Goal: Contribute content: Contribute content

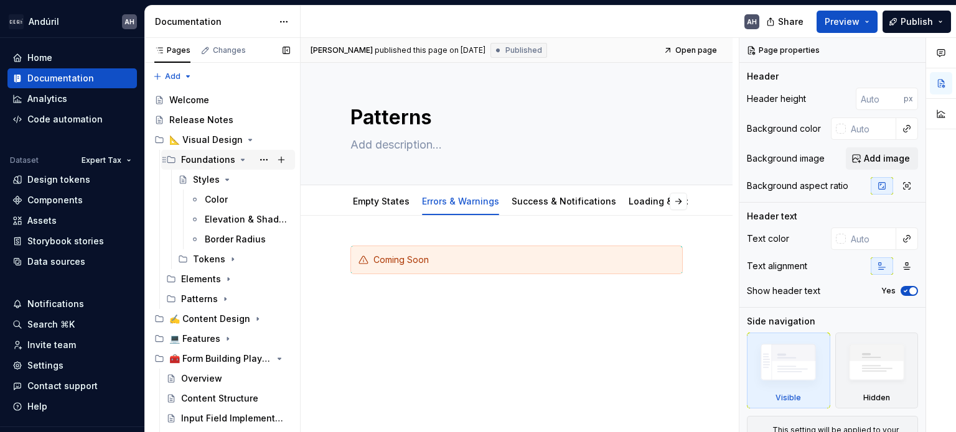
click at [241, 160] on icon "Page tree" at bounding box center [242, 159] width 3 height 1
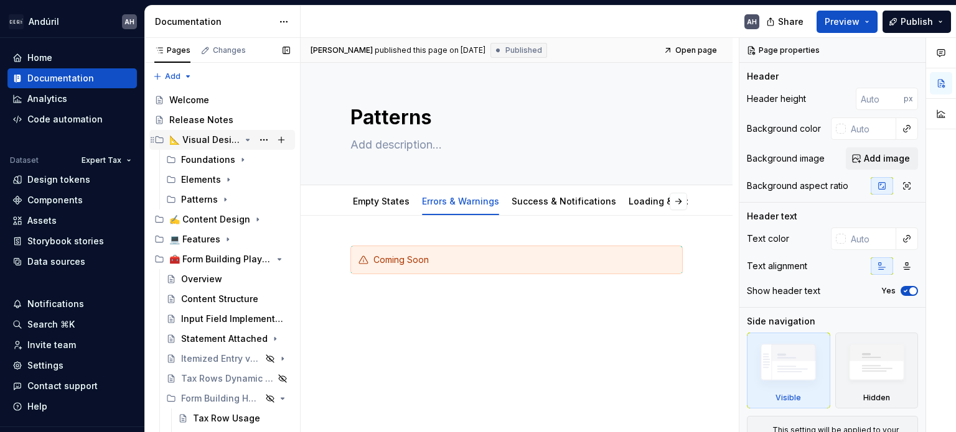
click at [243, 139] on icon "Page tree" at bounding box center [248, 140] width 10 height 10
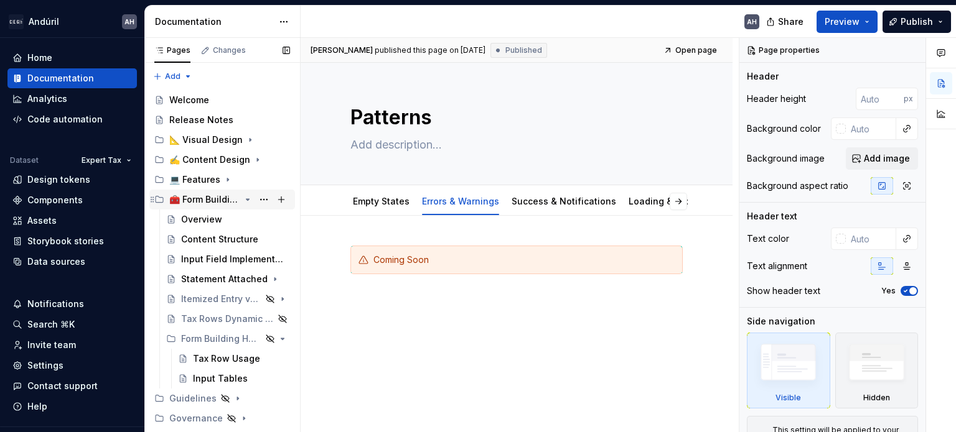
click at [248, 200] on icon "Page tree" at bounding box center [247, 199] width 3 height 1
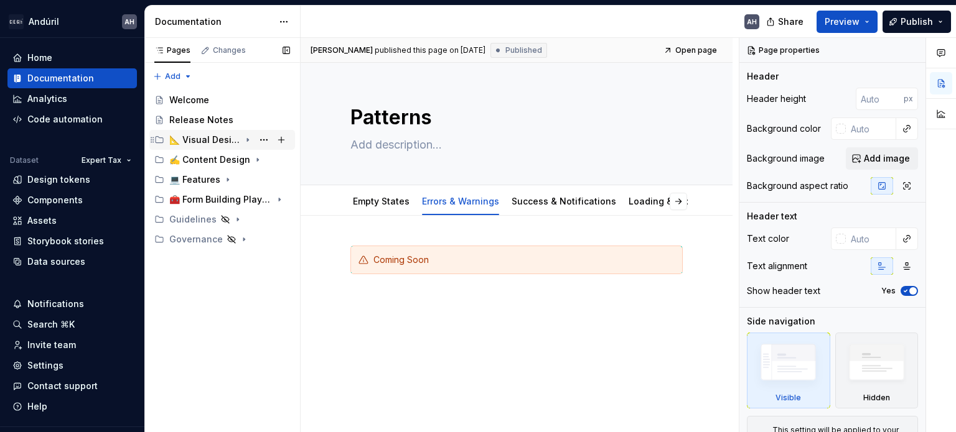
click at [241, 141] on div "📐 Visual Design" at bounding box center [229, 139] width 121 height 17
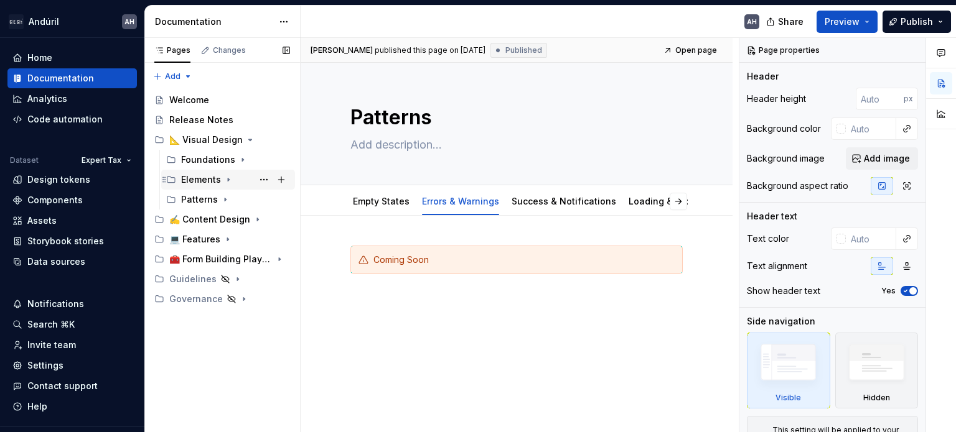
click at [225, 177] on icon "Page tree" at bounding box center [228, 180] width 10 height 10
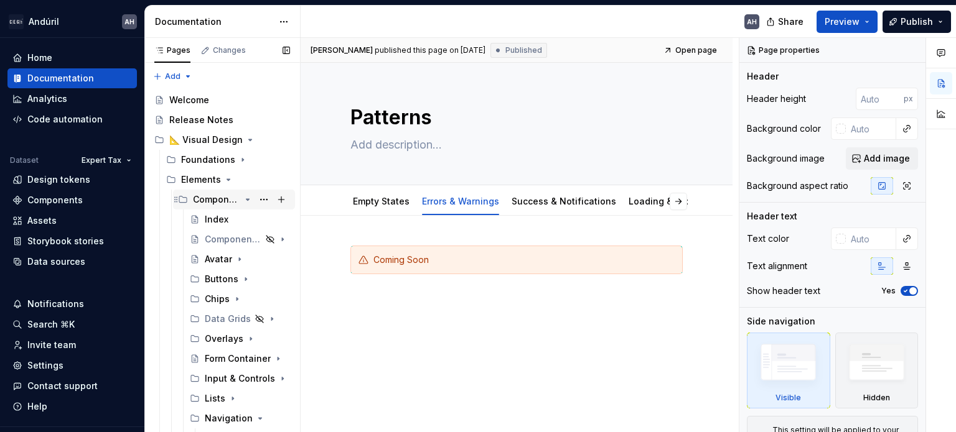
click at [243, 198] on icon "Page tree" at bounding box center [248, 200] width 10 height 10
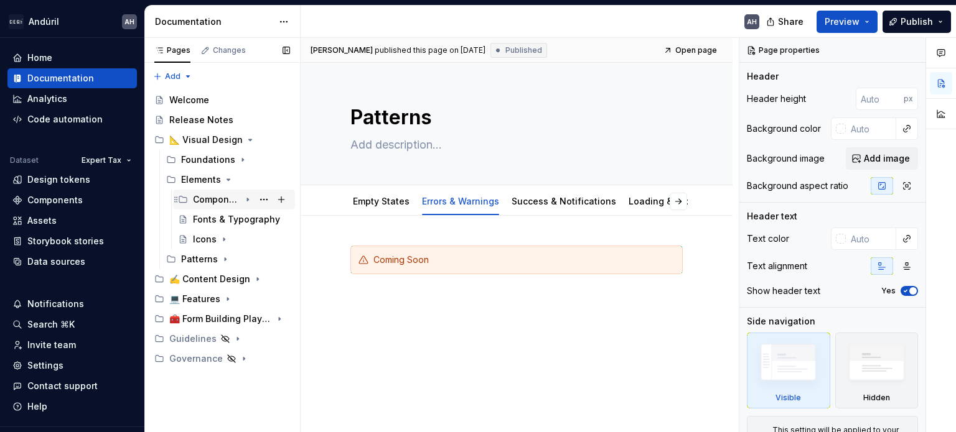
click at [247, 200] on icon "Page tree" at bounding box center [247, 199] width 1 height 3
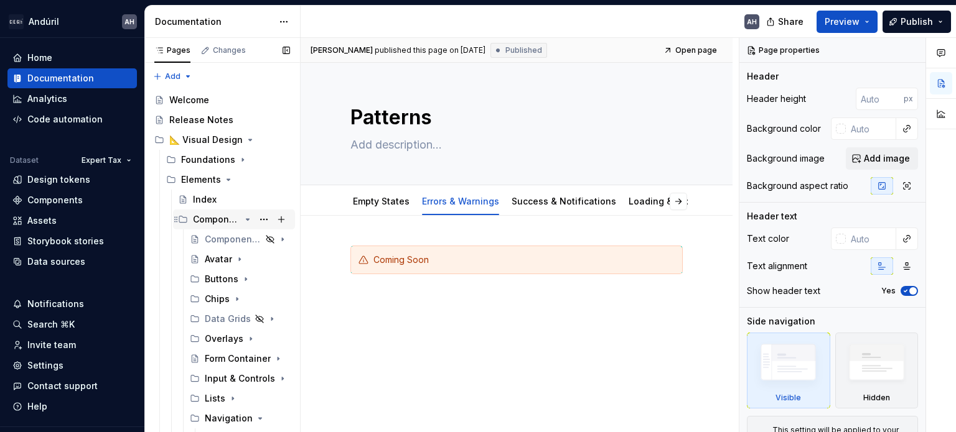
click at [243, 217] on icon "Page tree" at bounding box center [248, 220] width 10 height 10
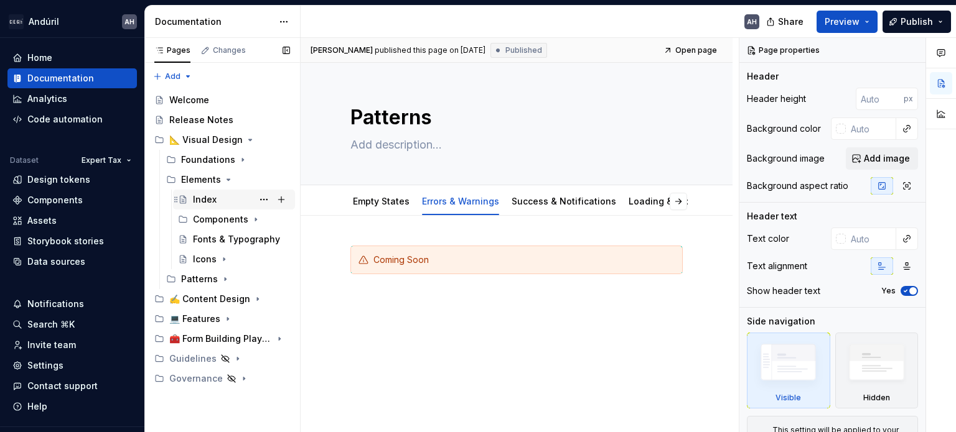
click at [213, 203] on div "Index" at bounding box center [205, 199] width 24 height 12
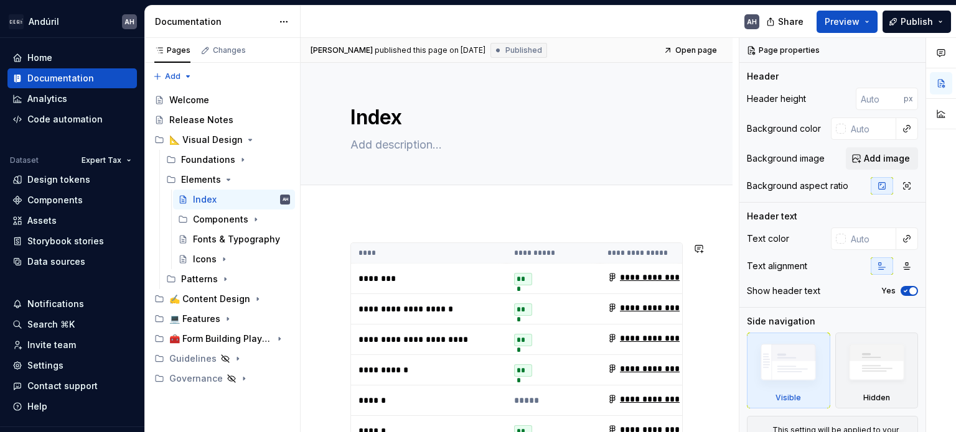
type textarea "*"
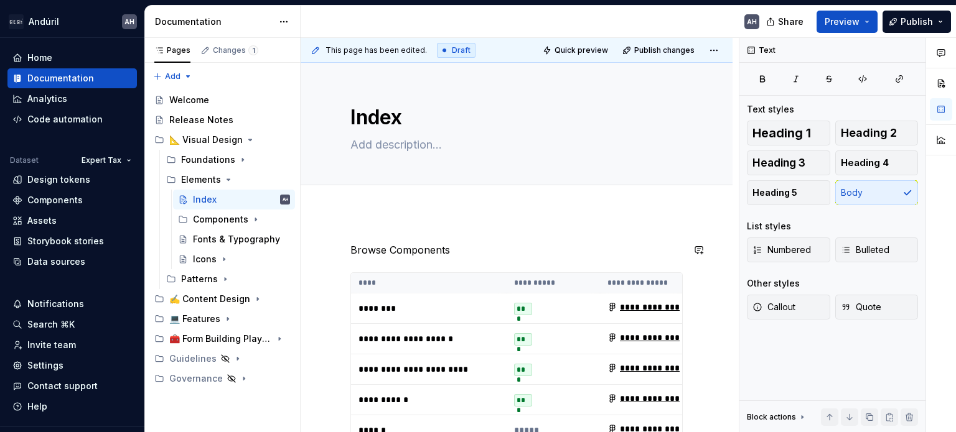
click at [419, 251] on p "Browse Components" at bounding box center [516, 250] width 332 height 15
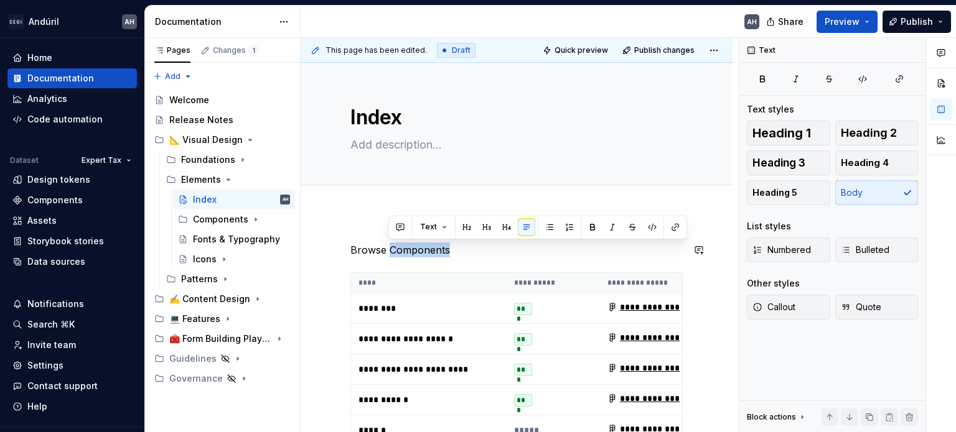
click at [419, 251] on p "Browse Components" at bounding box center [516, 250] width 332 height 15
click at [463, 226] on button "button" at bounding box center [467, 226] width 17 height 17
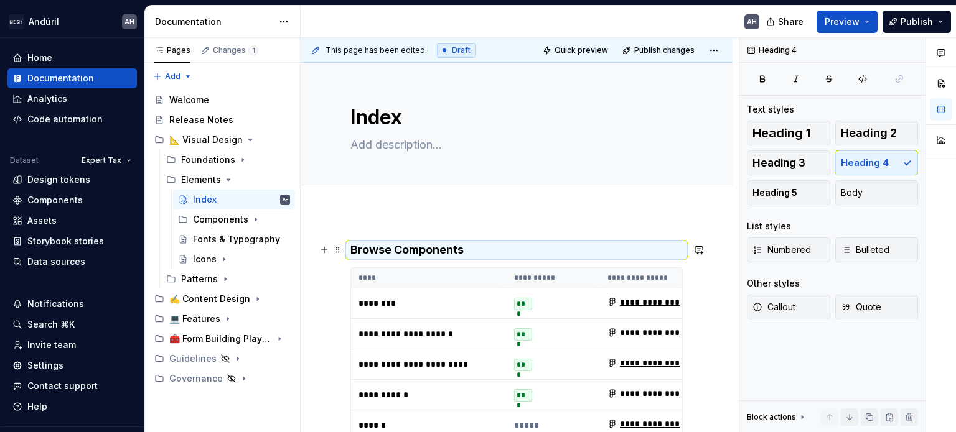
click at [415, 252] on h4 "Browse Components" at bounding box center [516, 250] width 332 height 15
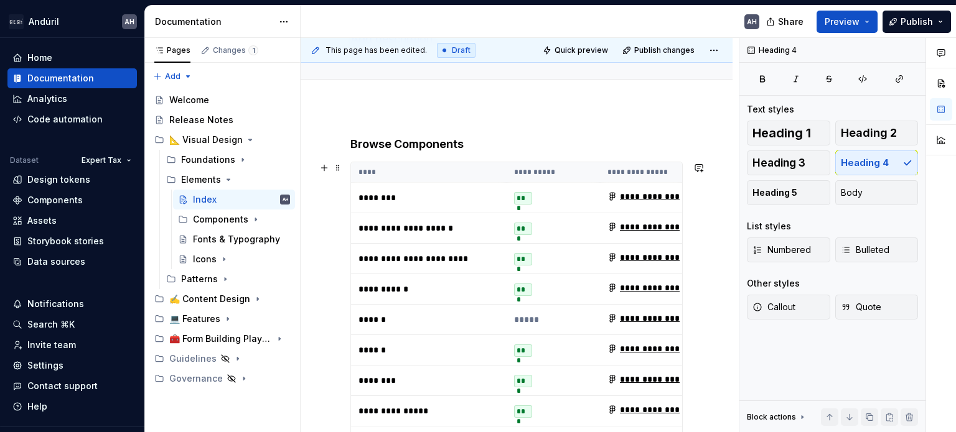
scroll to position [124, 0]
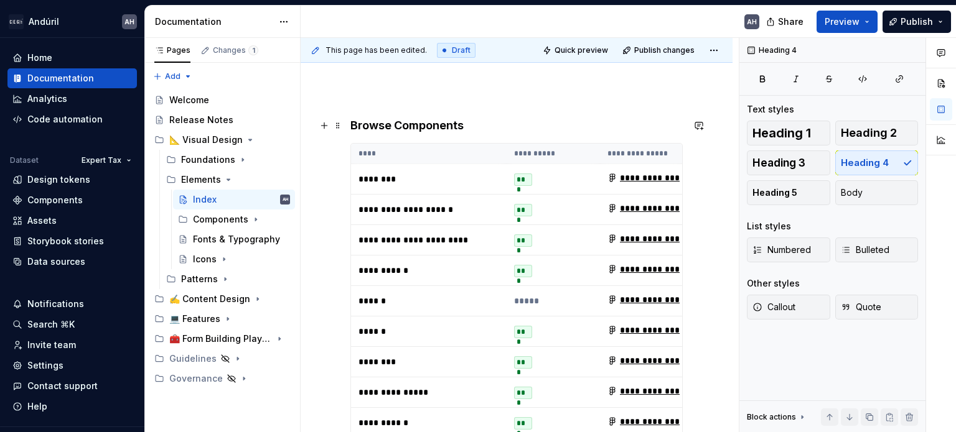
click at [378, 120] on h4 "Browse Components" at bounding box center [516, 125] width 332 height 15
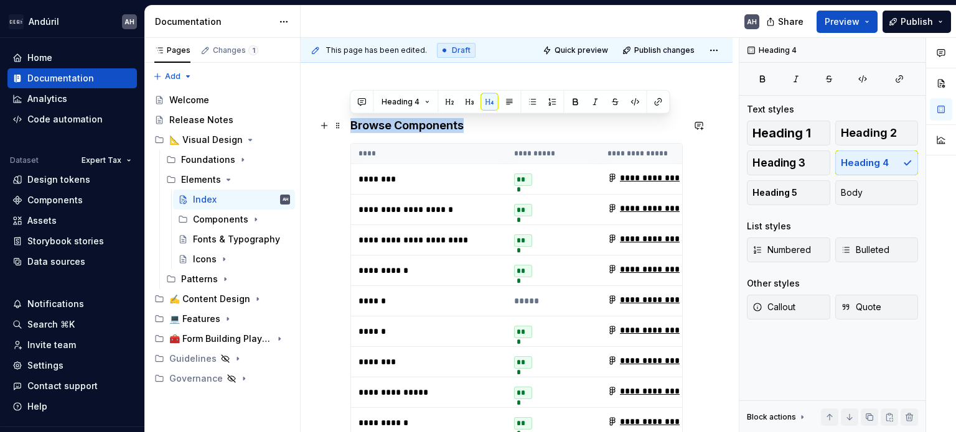
click at [378, 120] on h4 "Browse Components" at bounding box center [516, 125] width 332 height 15
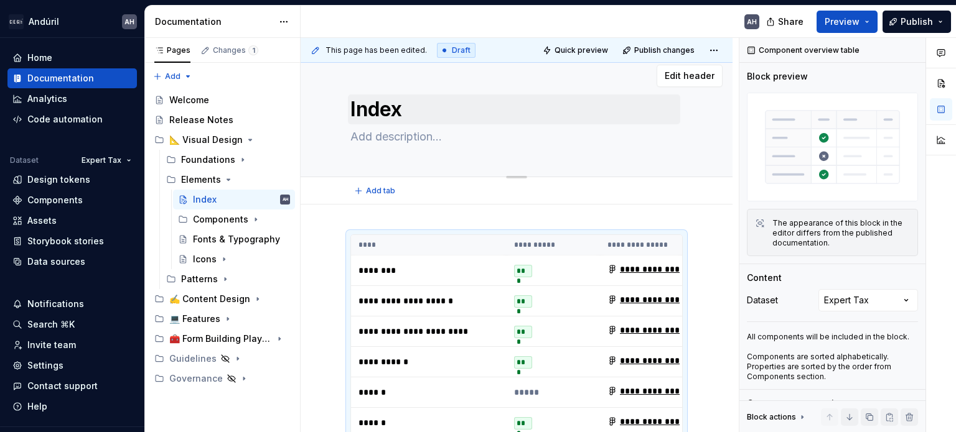
scroll to position [0, 0]
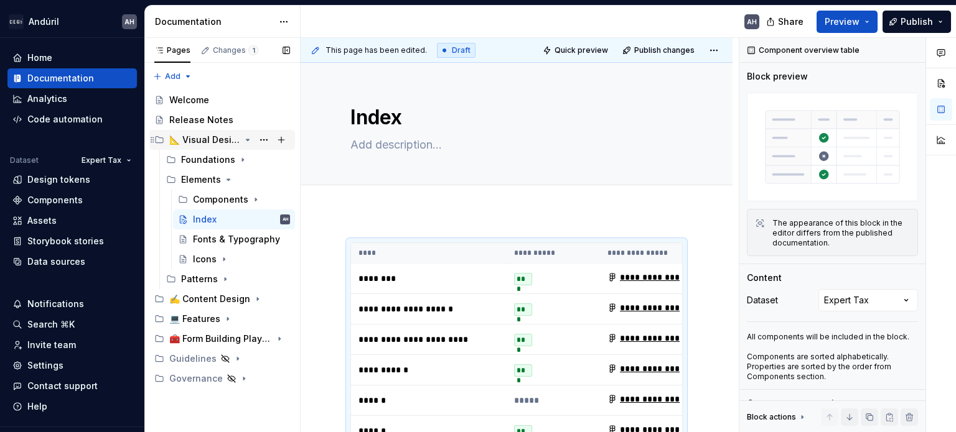
click at [244, 139] on icon "Page tree" at bounding box center [248, 140] width 10 height 10
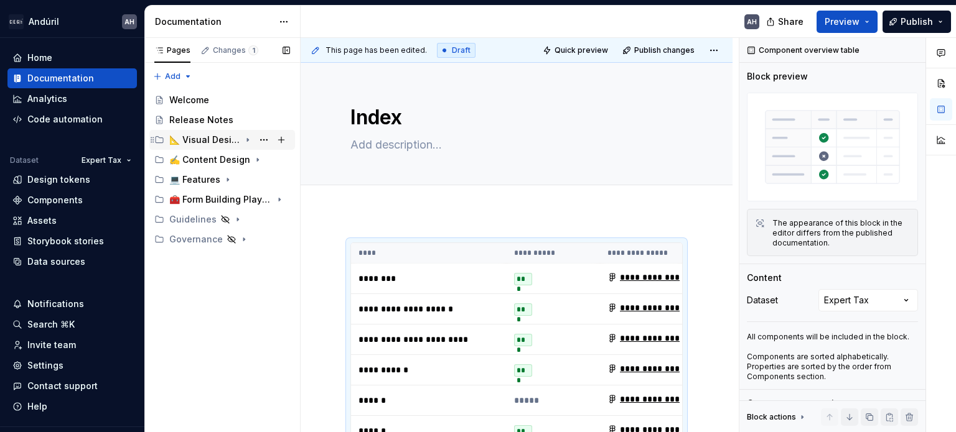
click at [249, 136] on icon "Page tree" at bounding box center [248, 140] width 10 height 10
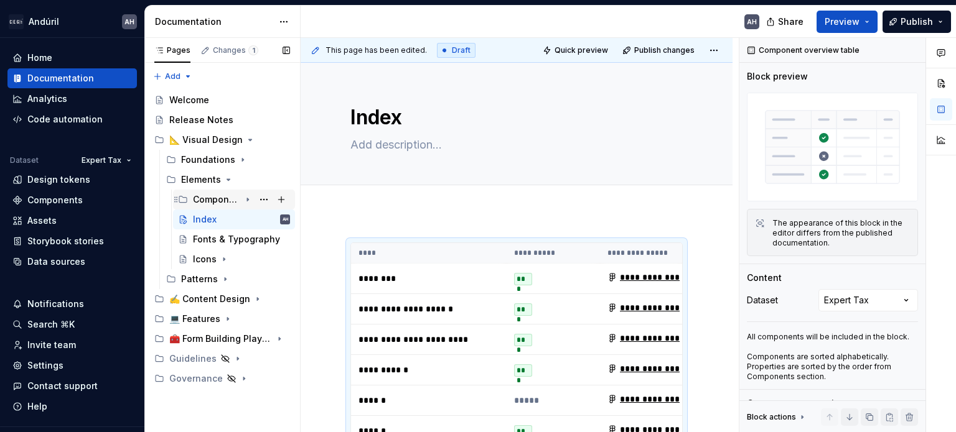
click at [244, 200] on icon "Page tree" at bounding box center [248, 200] width 10 height 10
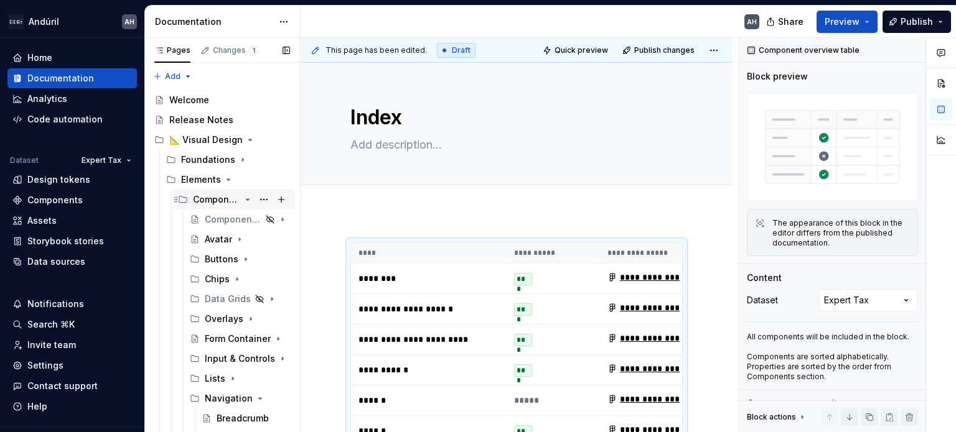
click at [243, 202] on icon "Page tree" at bounding box center [248, 200] width 10 height 10
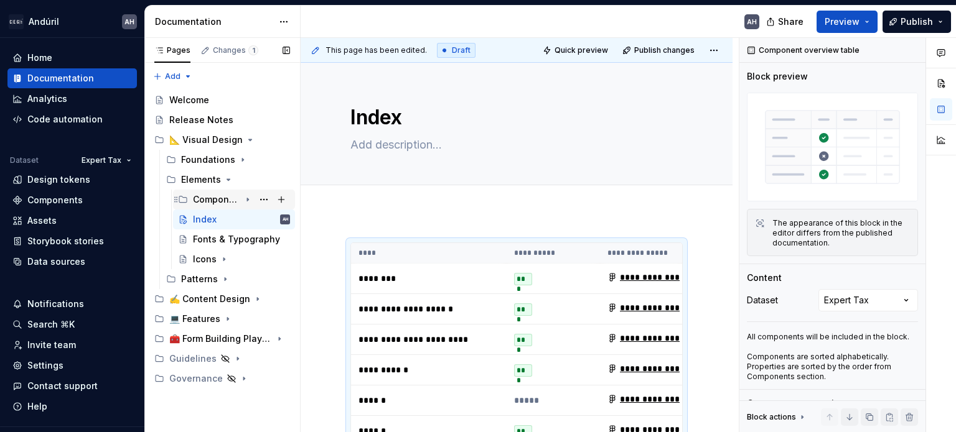
click at [226, 200] on div "Components" at bounding box center [216, 199] width 47 height 12
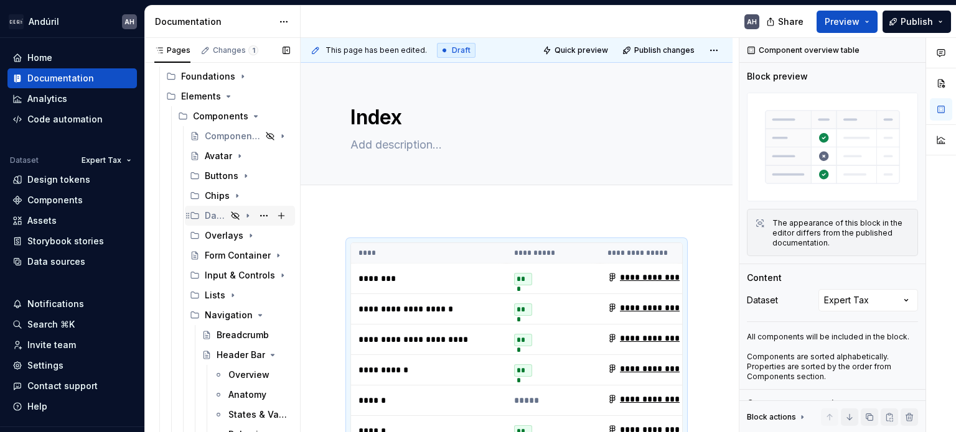
scroll to position [62, 0]
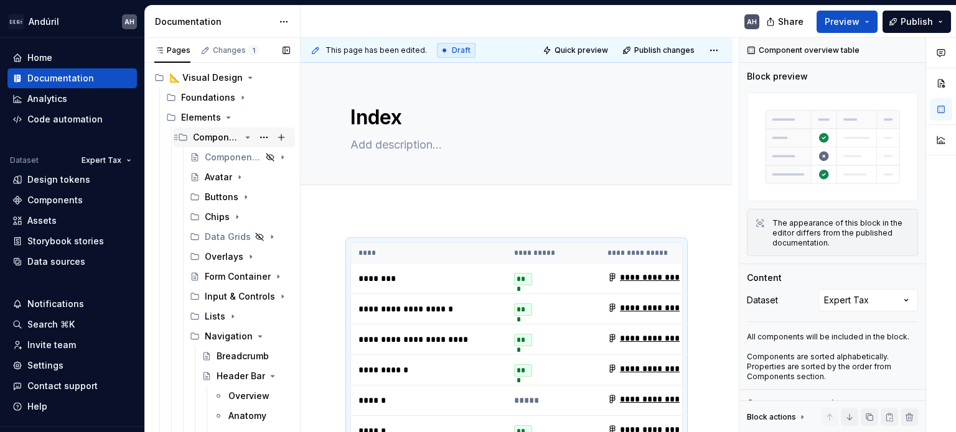
click at [244, 139] on icon "Page tree" at bounding box center [248, 138] width 10 height 10
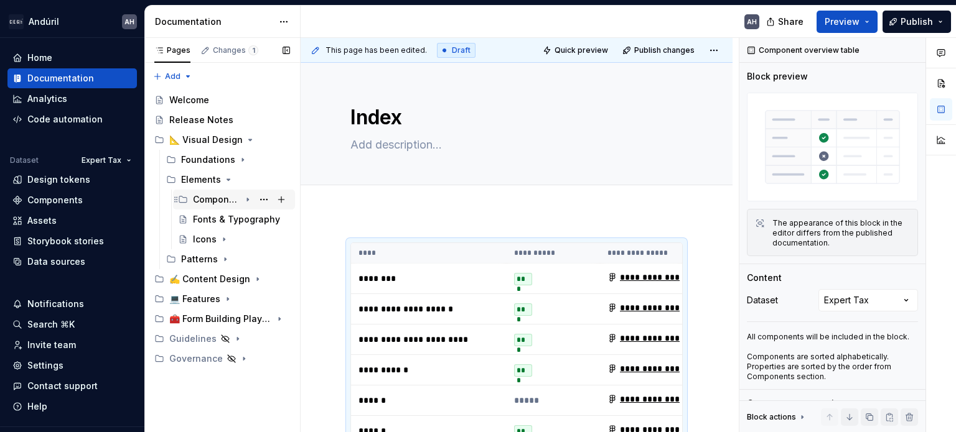
click at [246, 196] on icon "Page tree" at bounding box center [248, 200] width 10 height 10
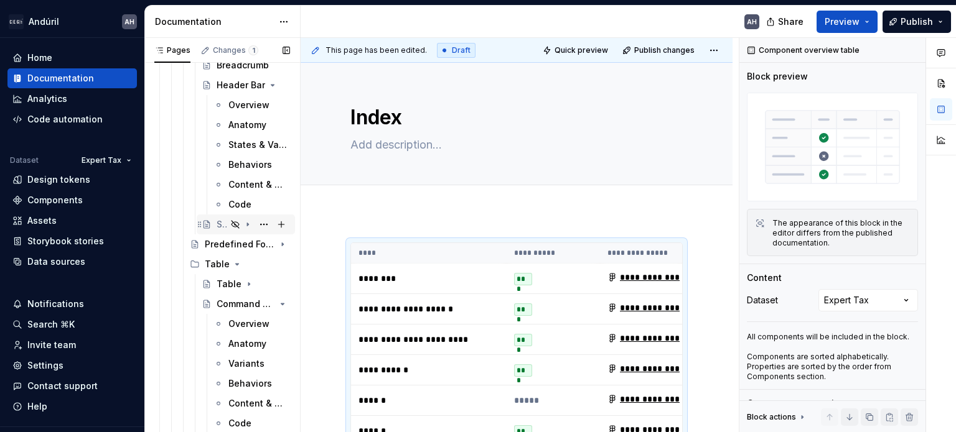
scroll to position [435, 0]
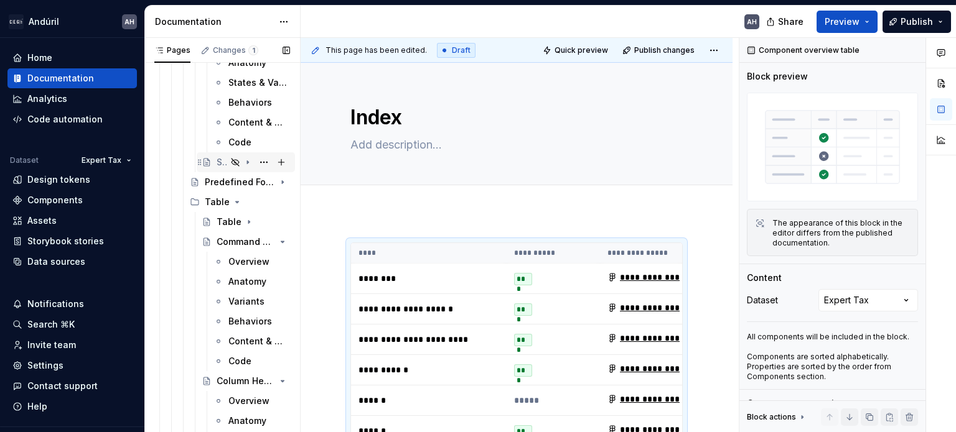
click at [230, 157] on icon "Page tree" at bounding box center [235, 162] width 10 height 10
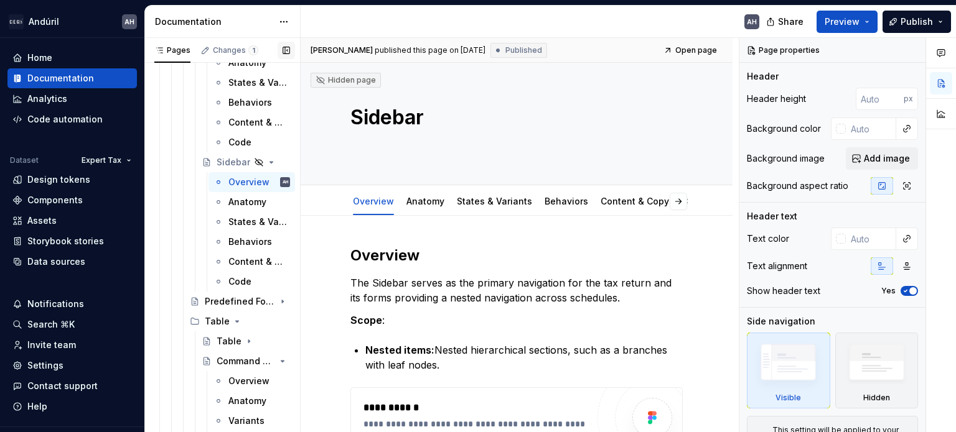
click at [281, 52] on button "button" at bounding box center [285, 50] width 17 height 17
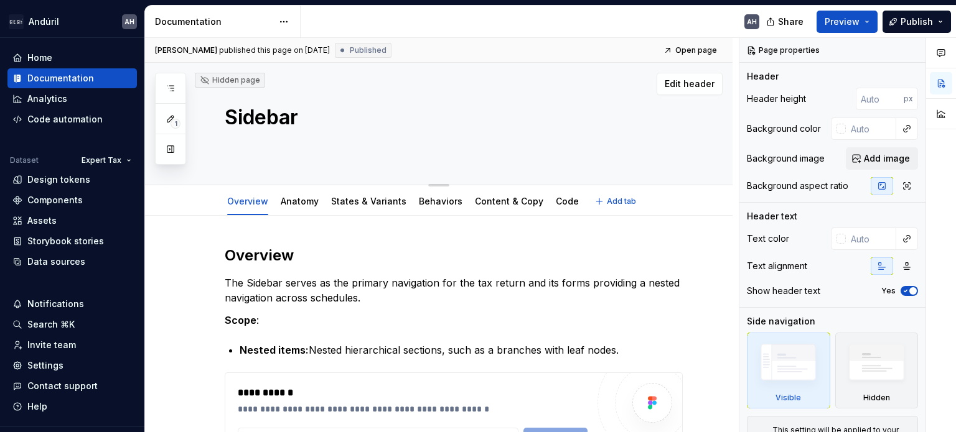
click at [371, 141] on textarea at bounding box center [451, 145] width 458 height 20
click at [371, 146] on textarea at bounding box center [451, 145] width 458 height 20
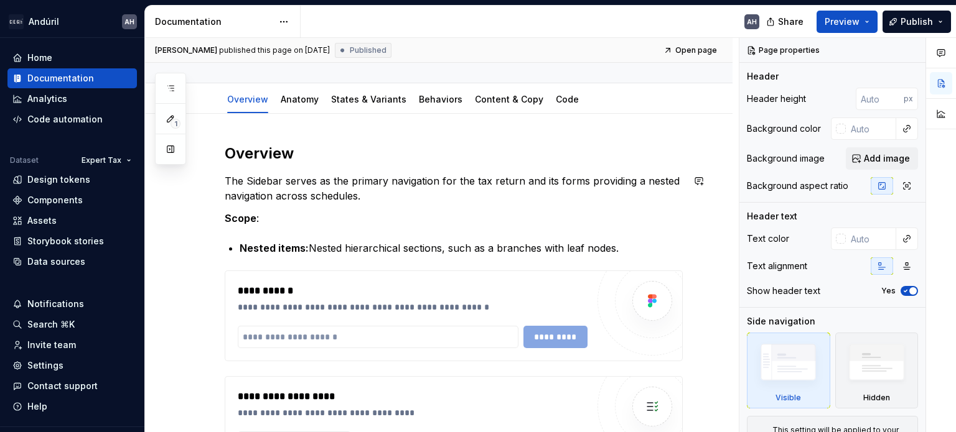
scroll to position [124, 0]
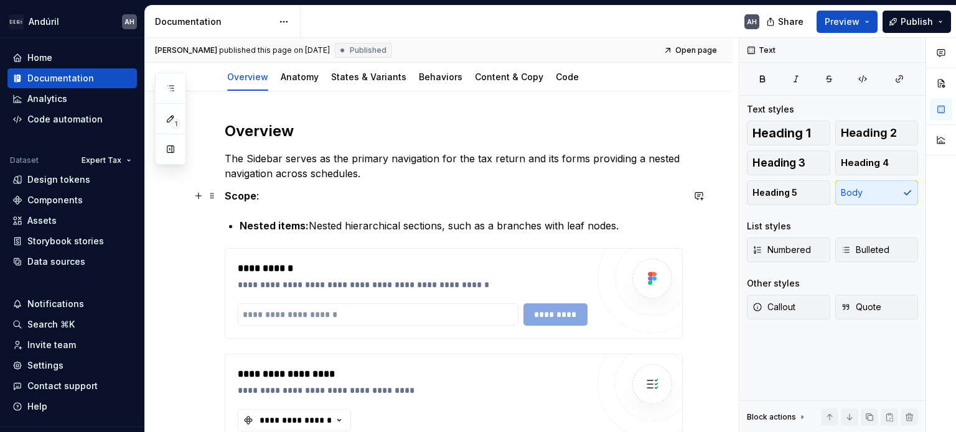
click at [281, 201] on p "Scope :" at bounding box center [454, 195] width 458 height 15
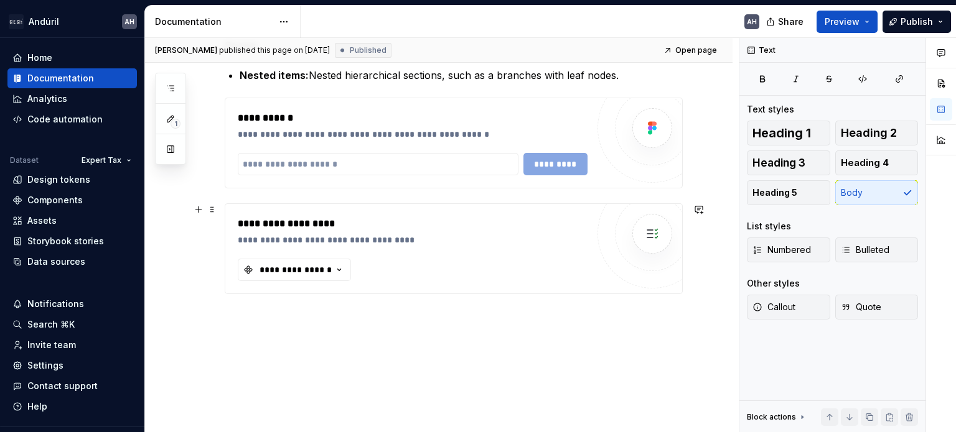
scroll to position [310, 0]
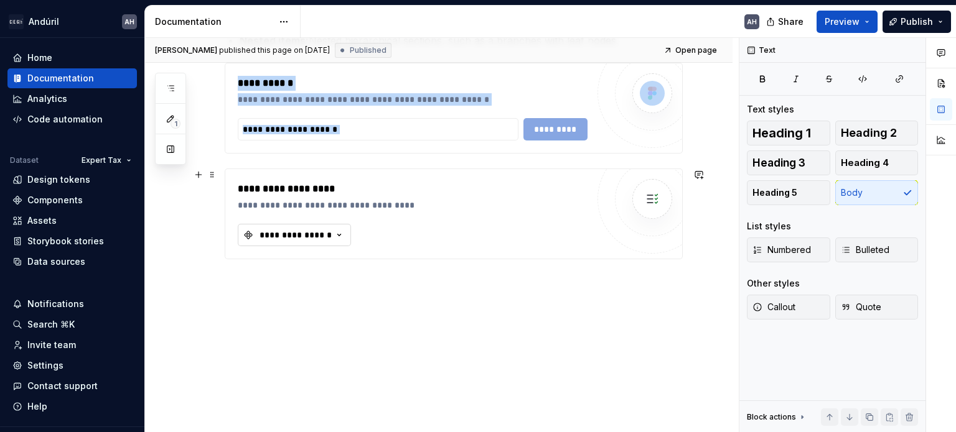
click at [319, 238] on div "**********" at bounding box center [295, 235] width 75 height 12
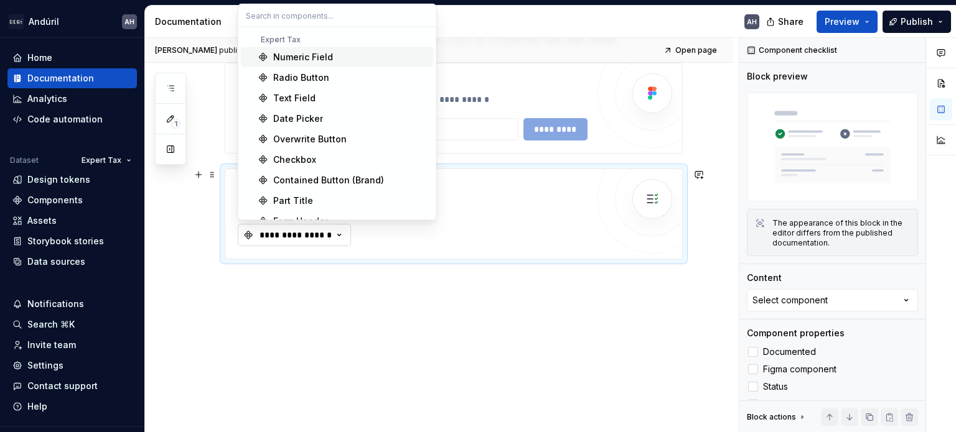
type textarea "*"
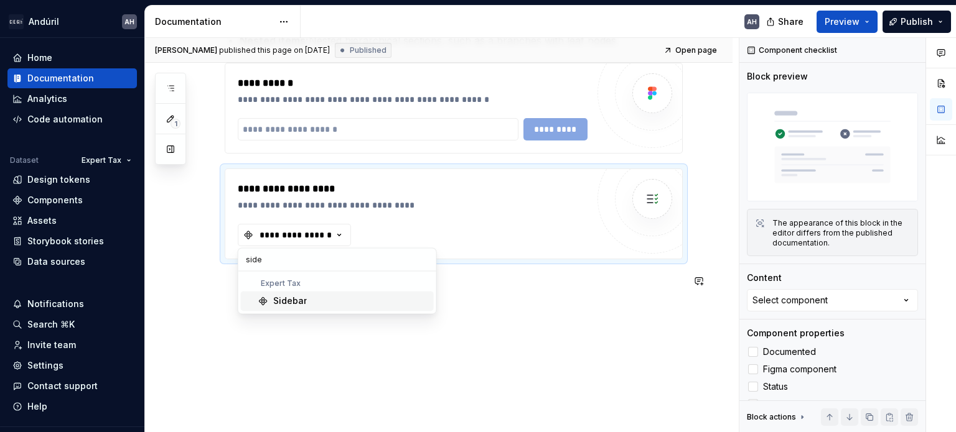
type input "side"
click at [300, 296] on div "Sidebar" at bounding box center [290, 301] width 34 height 12
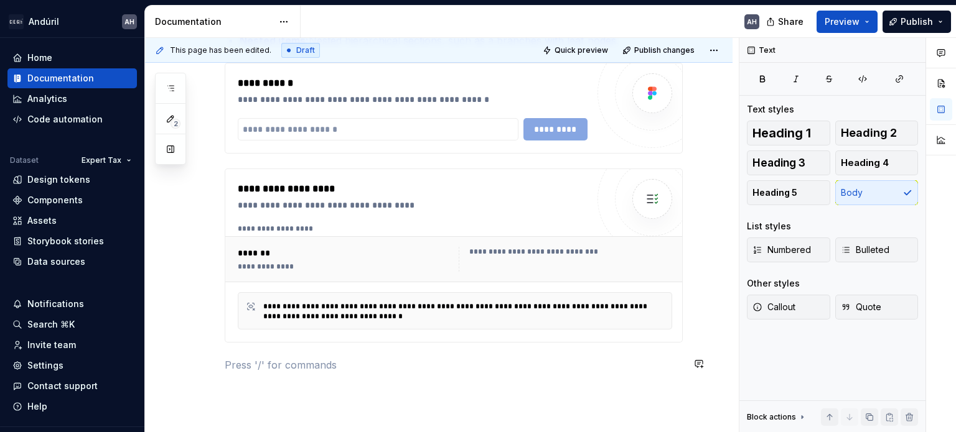
click at [366, 376] on div "**********" at bounding box center [454, 162] width 458 height 452
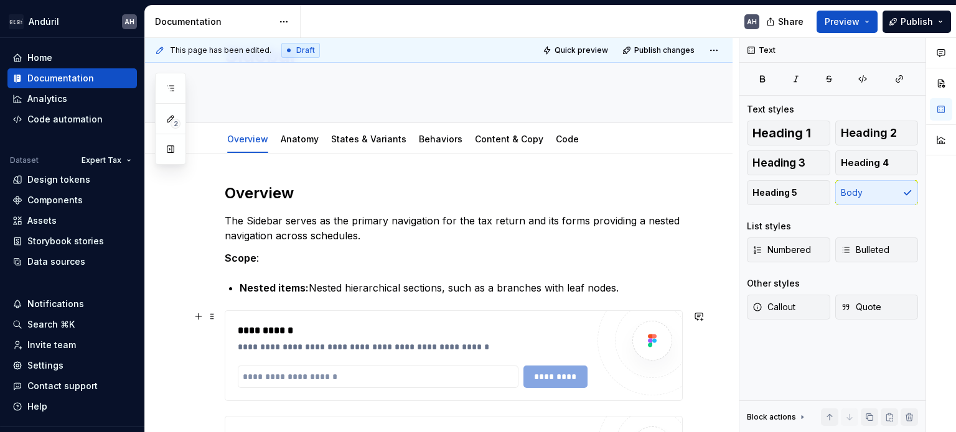
scroll to position [61, 0]
click at [314, 139] on link "Anatomy" at bounding box center [300, 140] width 38 height 11
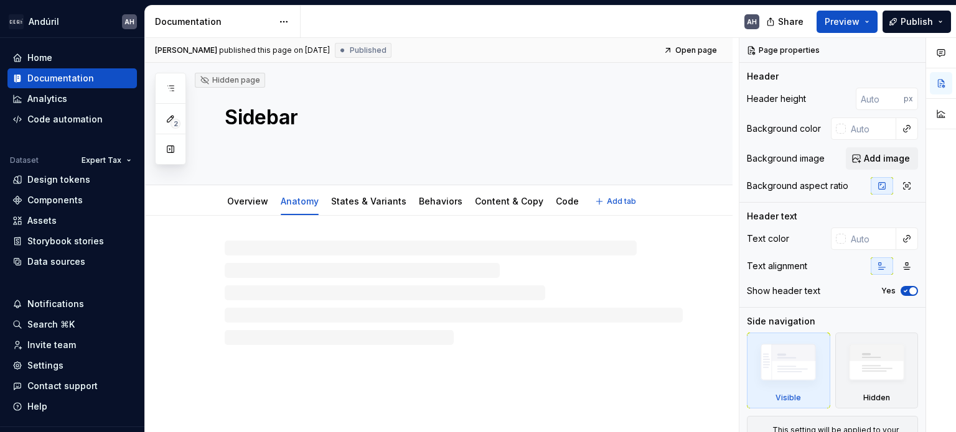
type textarea "*"
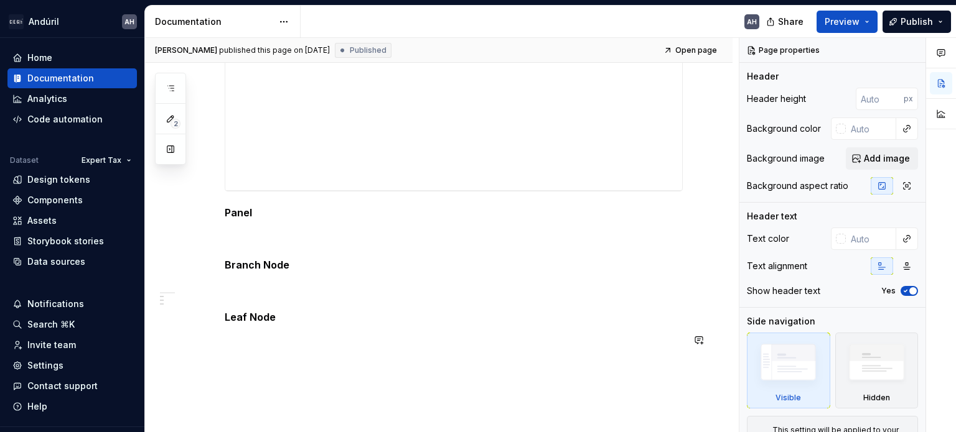
scroll to position [394, 0]
click at [305, 286] on p at bounding box center [454, 281] width 458 height 15
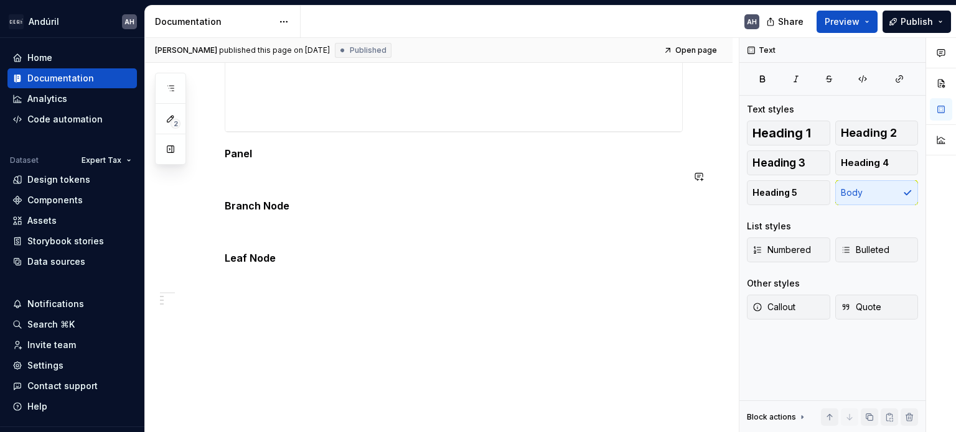
drag, startPoint x: 296, startPoint y: 291, endPoint x: 234, endPoint y: 163, distance: 141.9
click at [234, 163] on div "**********" at bounding box center [454, 78] width 458 height 452
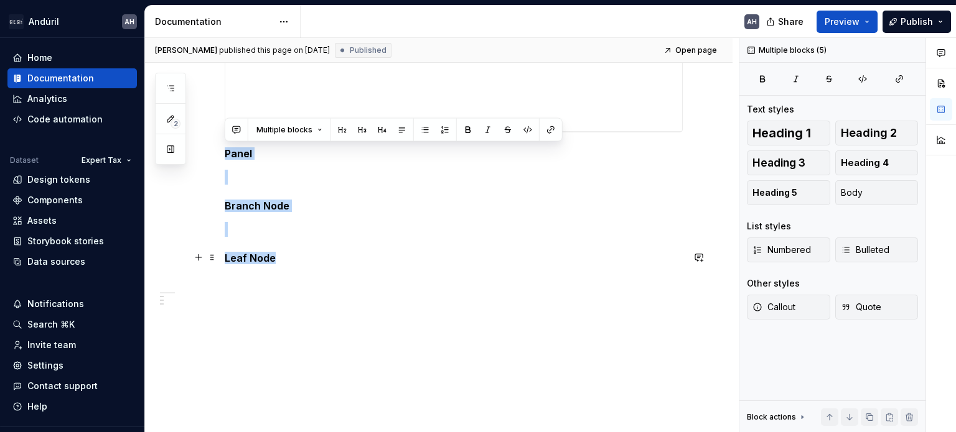
drag, startPoint x: 225, startPoint y: 152, endPoint x: 337, endPoint y: 257, distance: 153.2
click at [337, 257] on div "**********" at bounding box center [454, 70] width 458 height 437
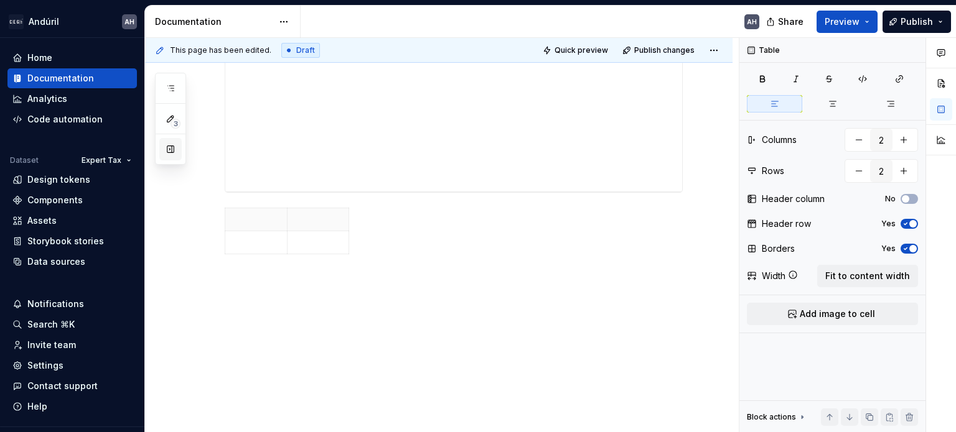
scroll to position [0, 0]
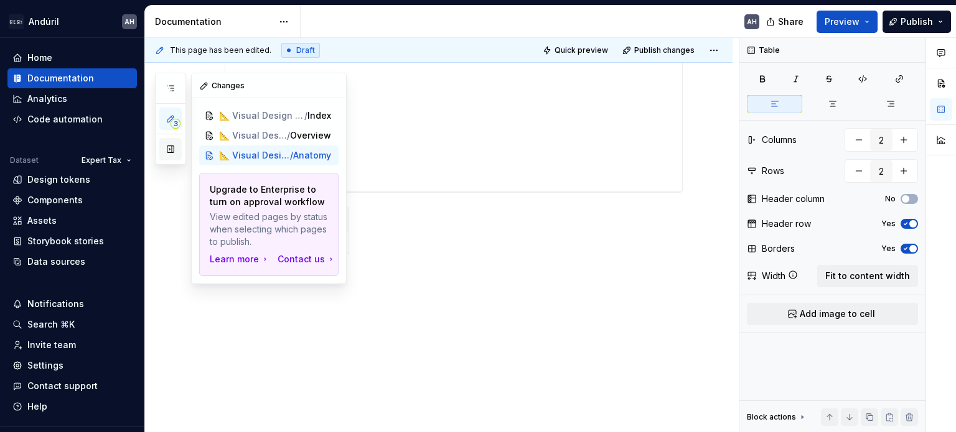
click at [173, 146] on button "button" at bounding box center [170, 149] width 22 height 22
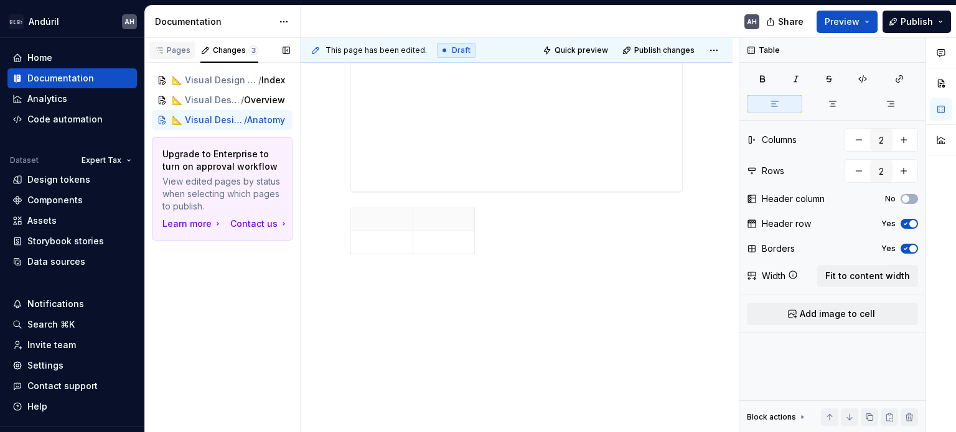
click at [177, 56] on div "Pages" at bounding box center [172, 50] width 46 height 17
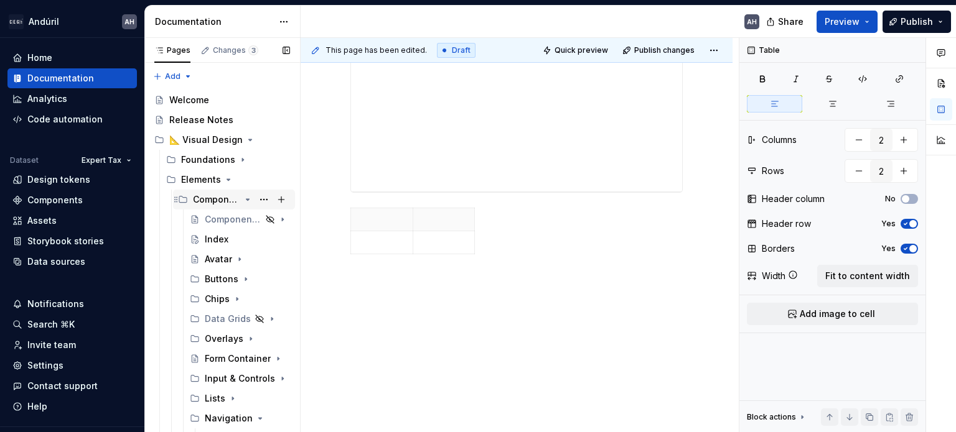
click at [246, 198] on icon "Page tree" at bounding box center [248, 200] width 10 height 10
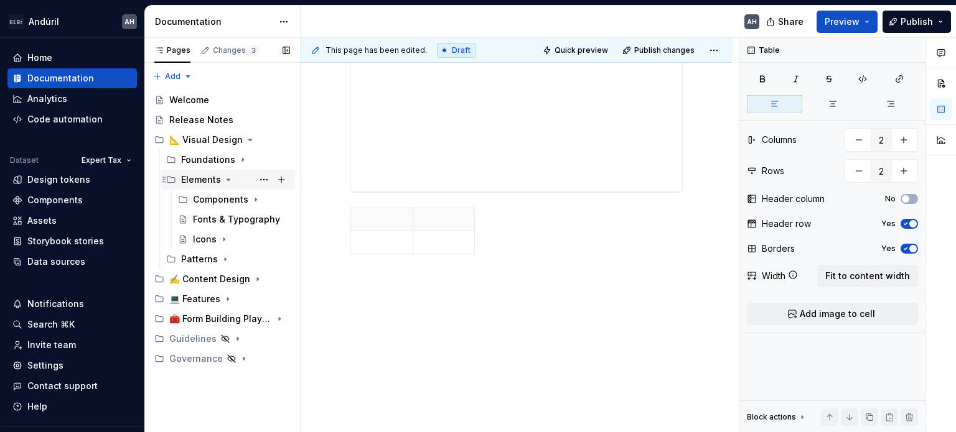
click at [226, 177] on icon "Page tree" at bounding box center [228, 180] width 10 height 10
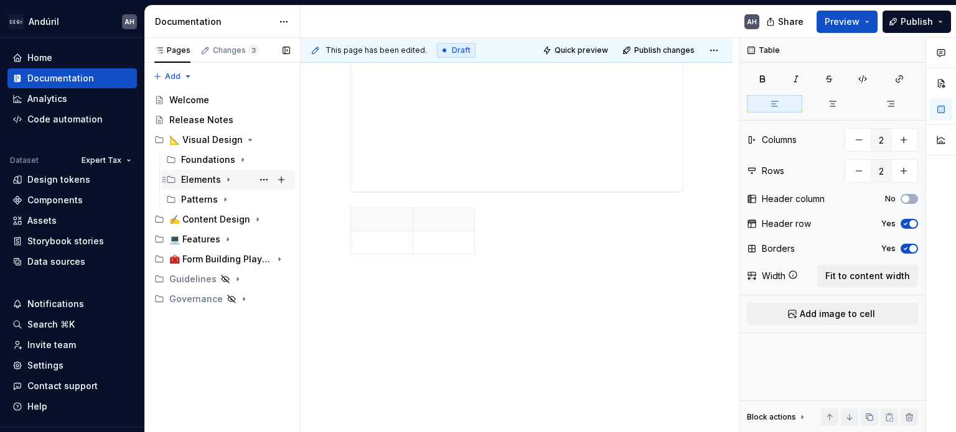
click at [223, 179] on icon "Page tree" at bounding box center [228, 180] width 10 height 10
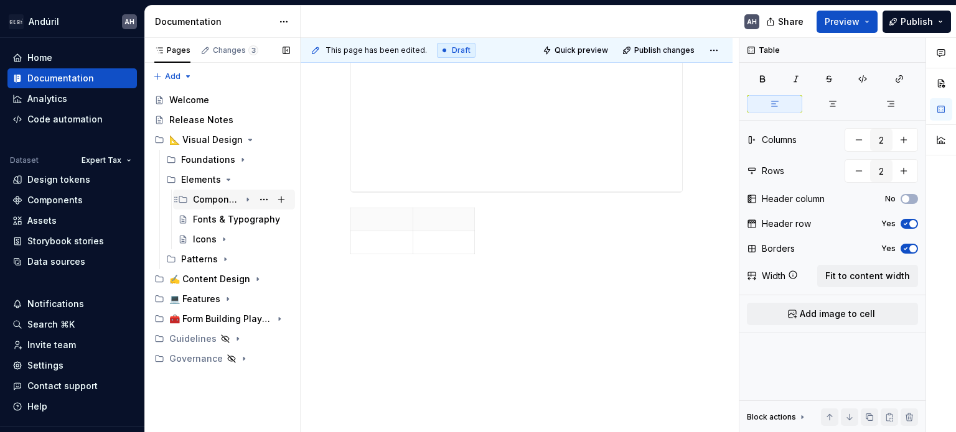
click at [240, 199] on div "Components" at bounding box center [216, 199] width 47 height 12
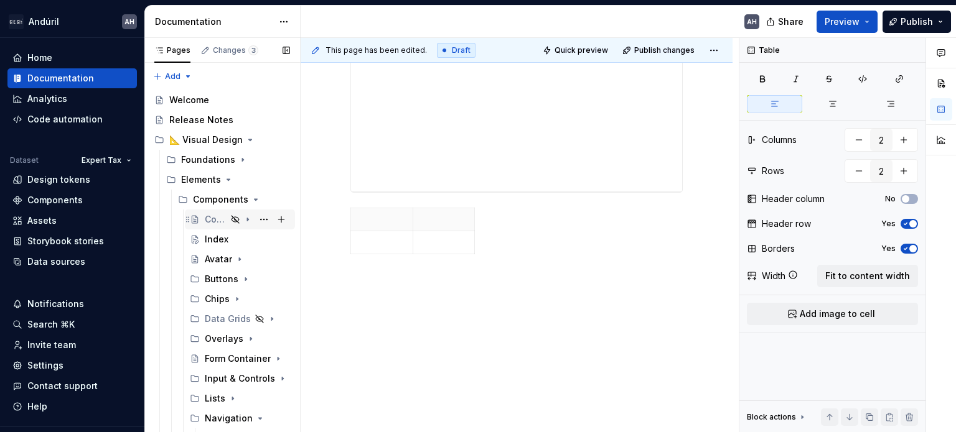
click at [205, 222] on div "Component detail template" at bounding box center [216, 219] width 22 height 12
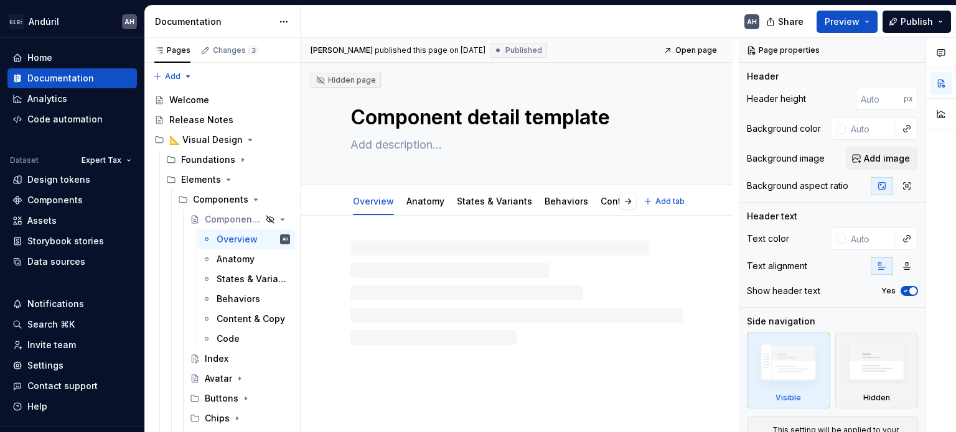
click at [430, 206] on link "Anatomy" at bounding box center [425, 201] width 38 height 11
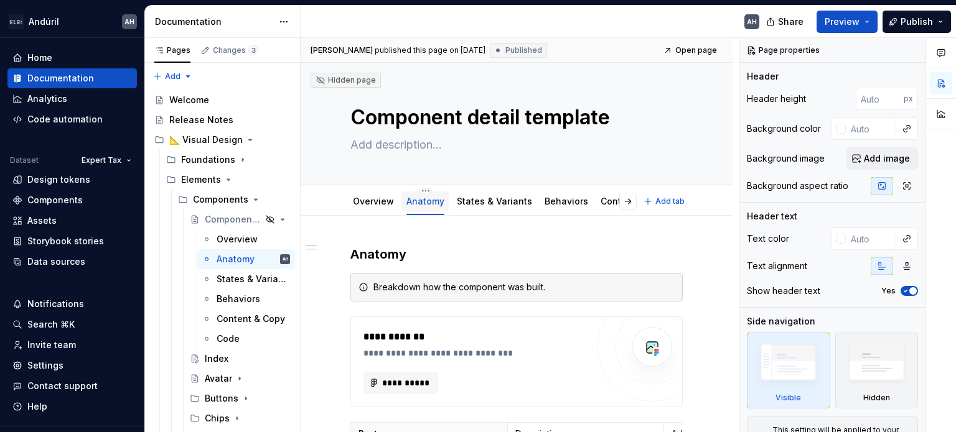
click at [432, 208] on div "Anatomy" at bounding box center [425, 202] width 48 height 20
click at [433, 202] on link "Anatomy" at bounding box center [425, 201] width 38 height 11
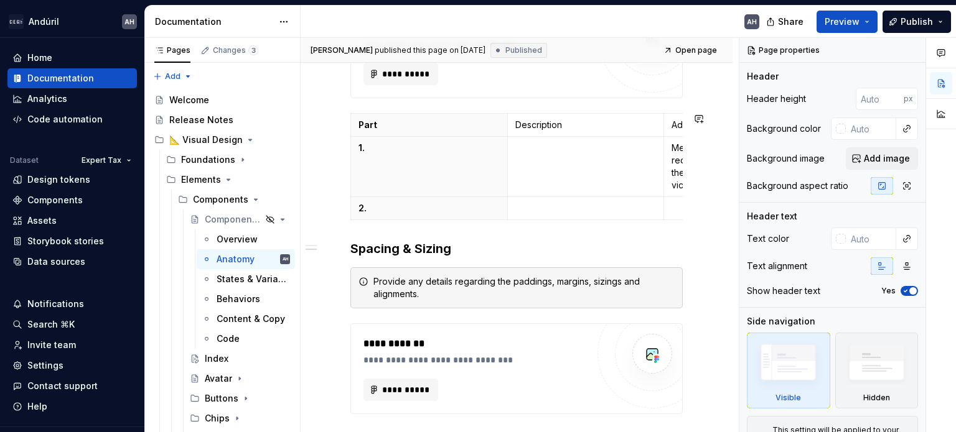
scroll to position [311, 0]
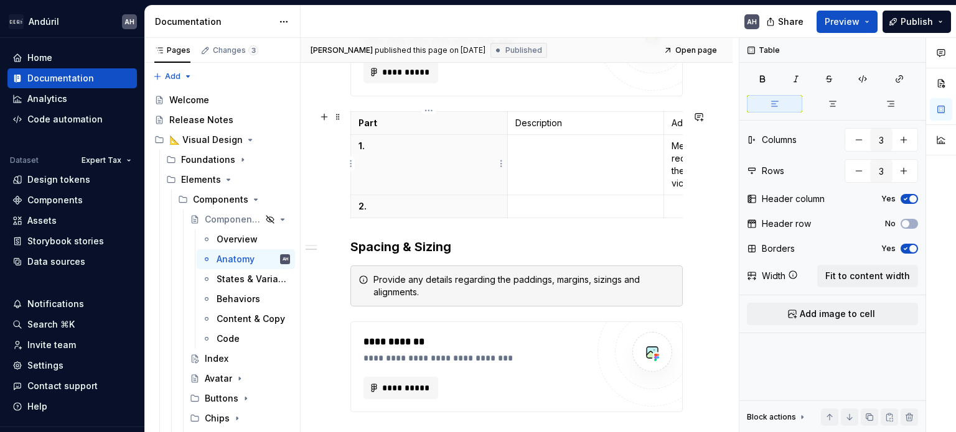
click at [427, 147] on p "1." at bounding box center [428, 146] width 141 height 12
click at [336, 116] on span at bounding box center [338, 116] width 10 height 17
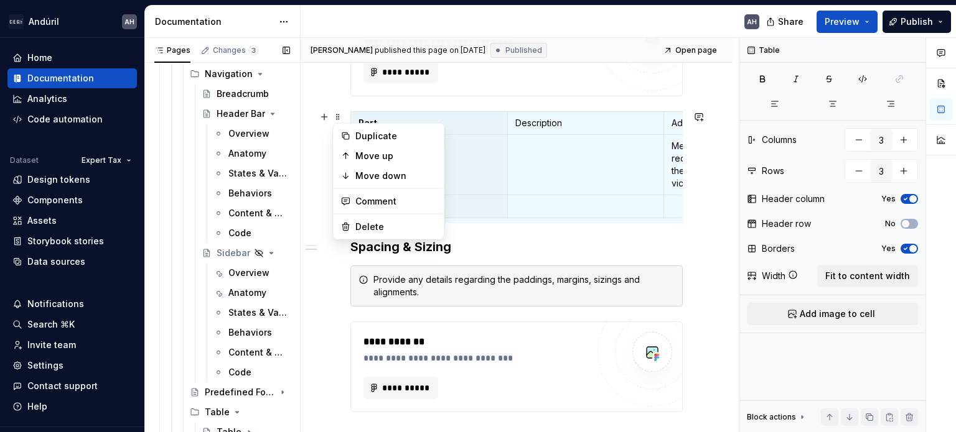
scroll to position [498, 0]
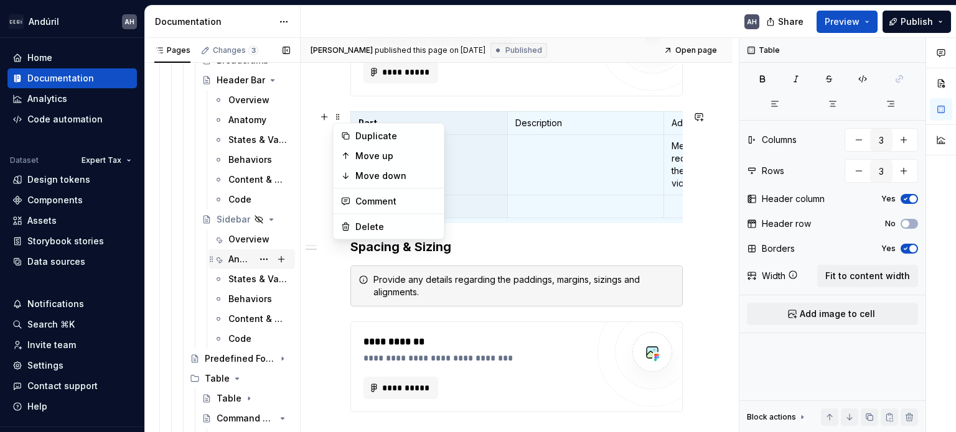
click at [230, 259] on div "Anatomy" at bounding box center [240, 259] width 24 height 12
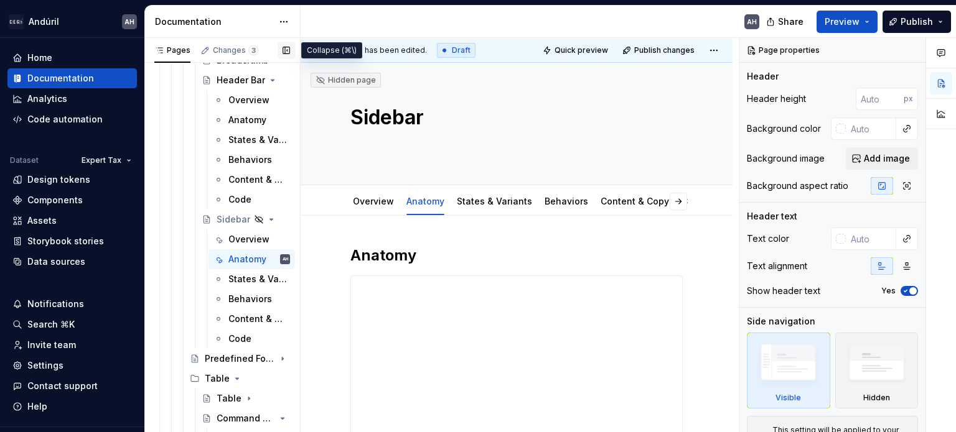
click at [289, 52] on button "button" at bounding box center [285, 50] width 17 height 17
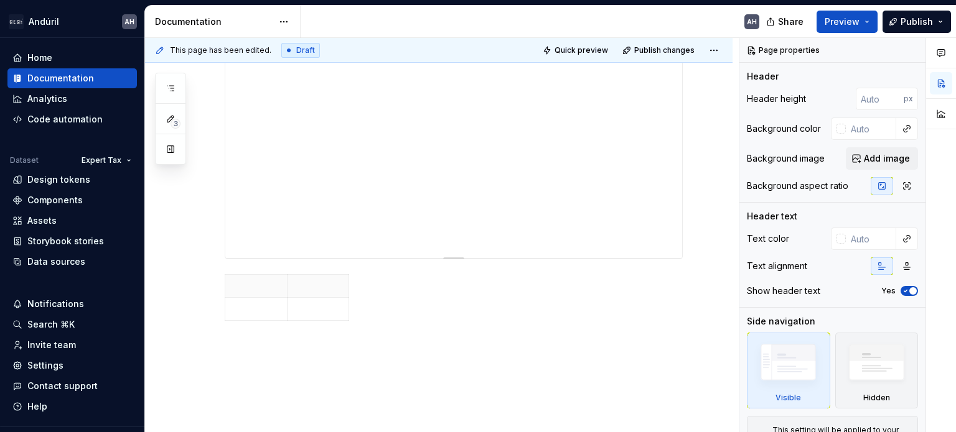
scroll to position [311, 0]
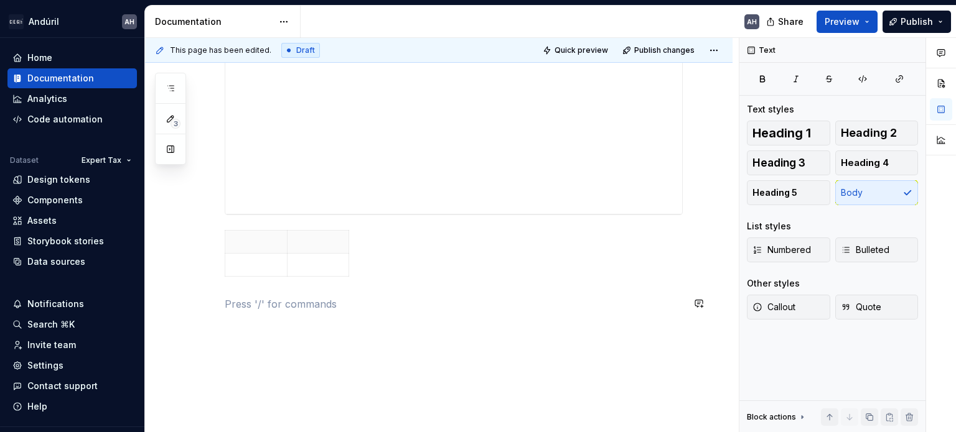
click at [365, 291] on div "**********" at bounding box center [454, 123] width 458 height 377
click at [283, 304] on p at bounding box center [454, 304] width 458 height 15
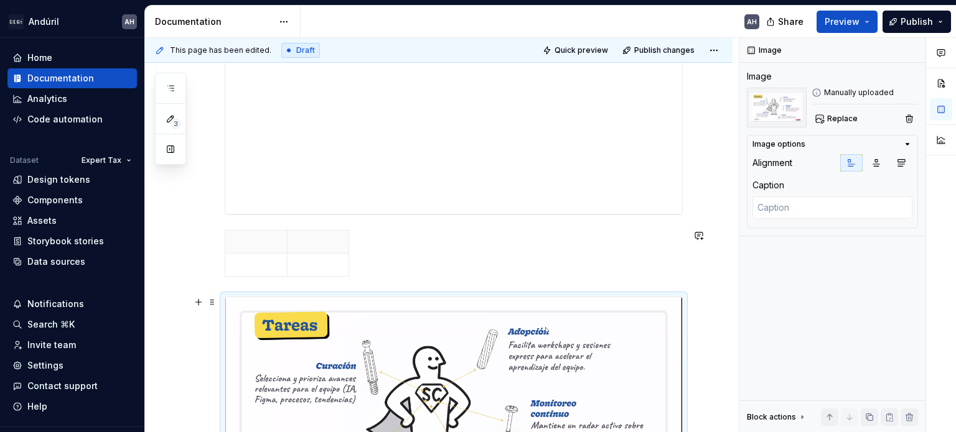
click at [355, 360] on img at bounding box center [453, 420] width 457 height 247
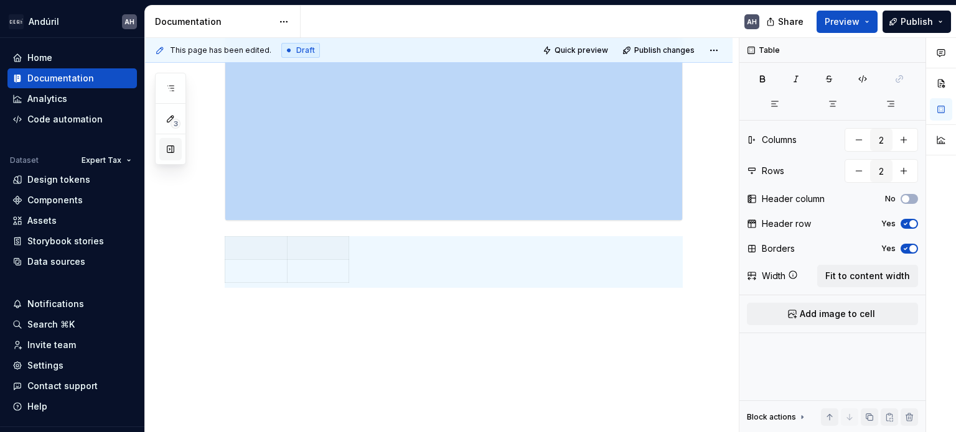
click at [172, 145] on button "button" at bounding box center [170, 149] width 22 height 22
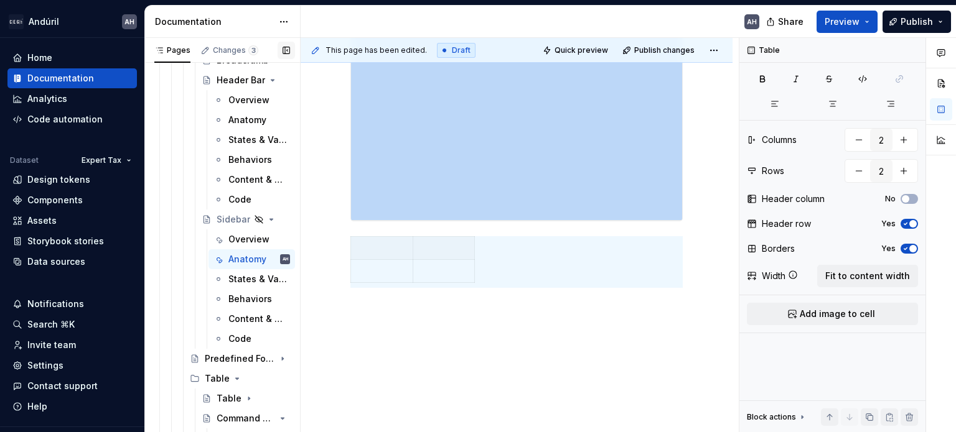
scroll to position [0, 0]
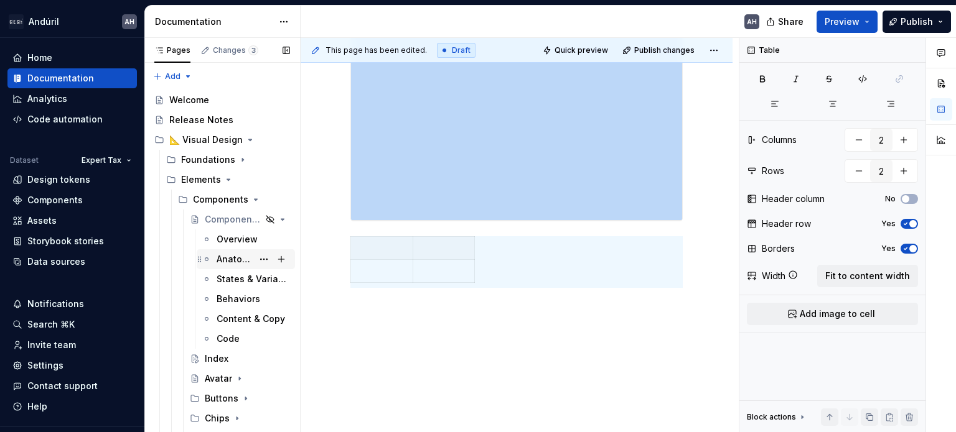
click at [221, 258] on div "Anatomy" at bounding box center [234, 259] width 36 height 12
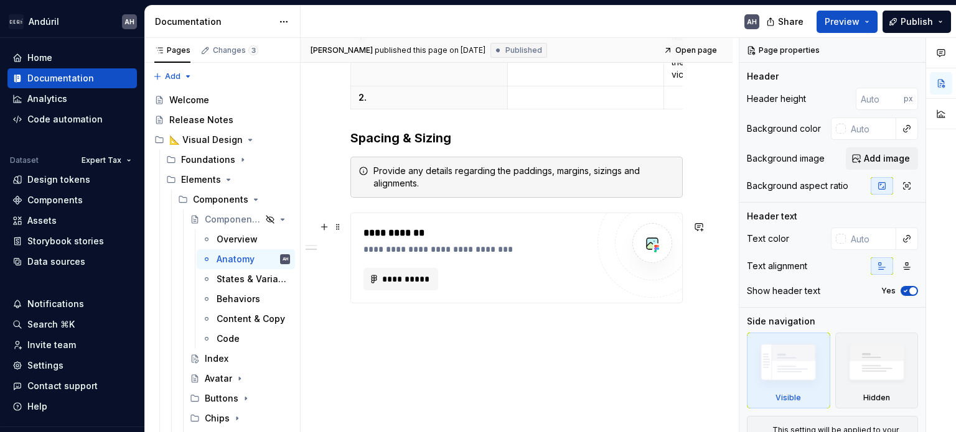
scroll to position [435, 0]
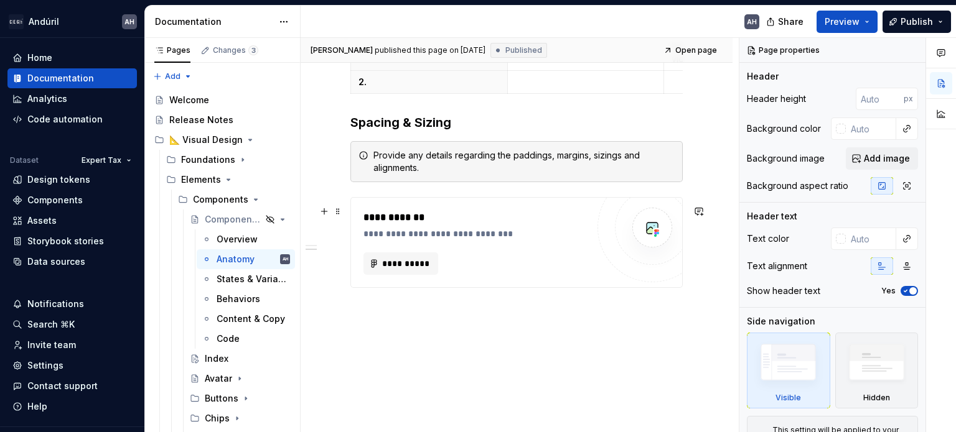
click at [421, 225] on div "**********" at bounding box center [475, 217] width 224 height 15
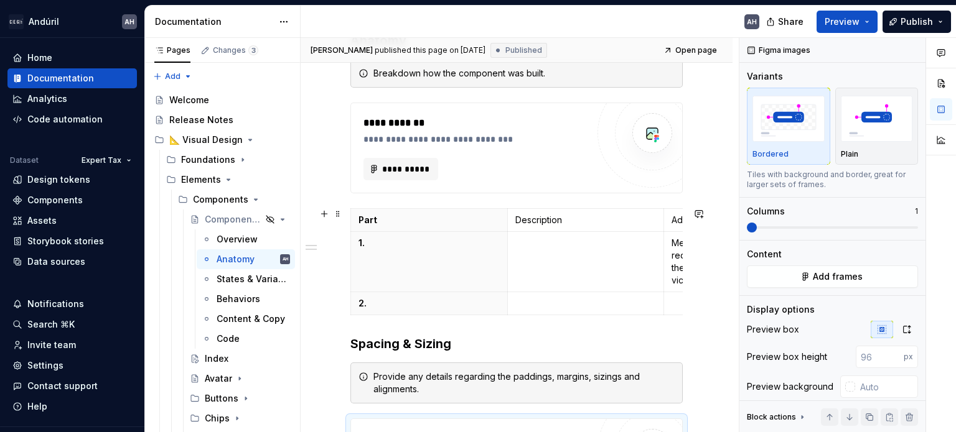
scroll to position [187, 0]
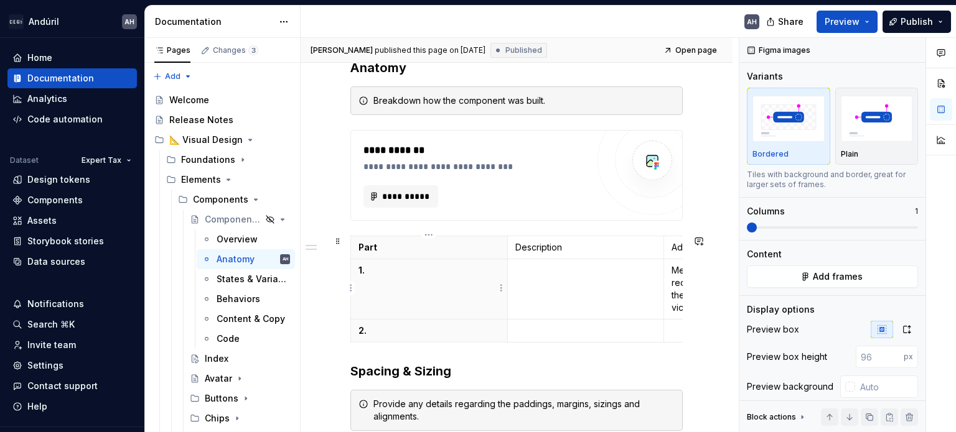
click at [403, 261] on th "1." at bounding box center [429, 289] width 157 height 60
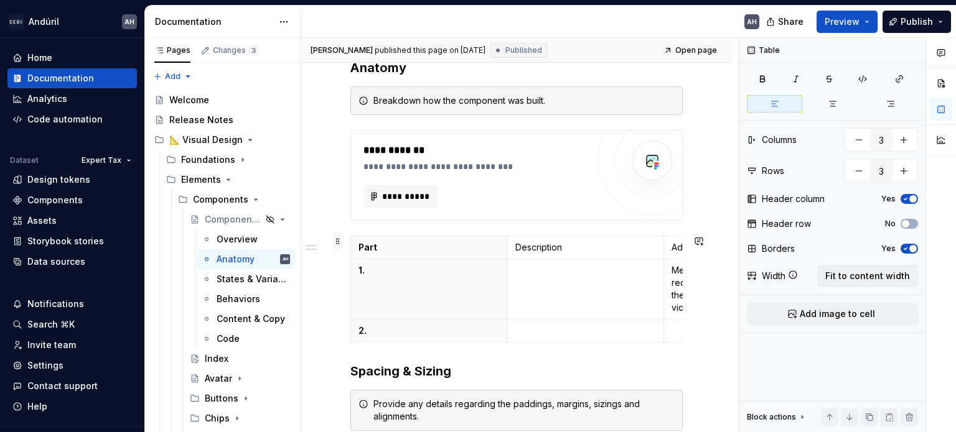
click at [337, 240] on span at bounding box center [338, 241] width 10 height 17
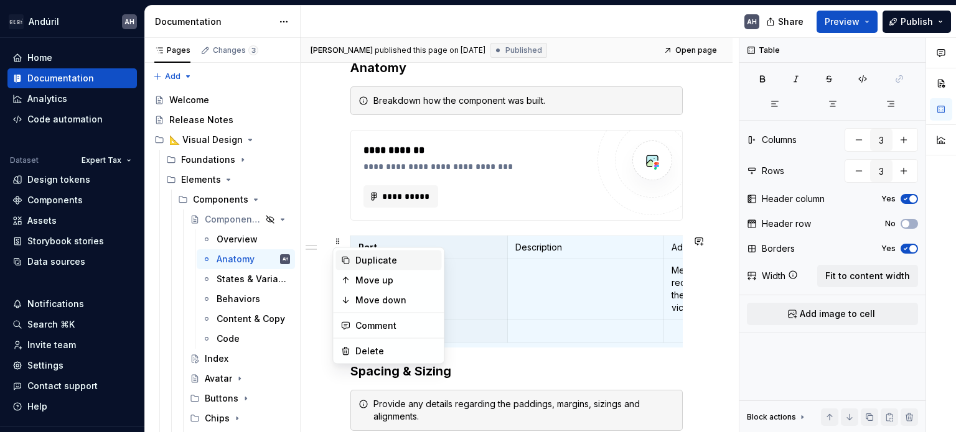
click at [360, 258] on div "Duplicate" at bounding box center [395, 260] width 81 height 12
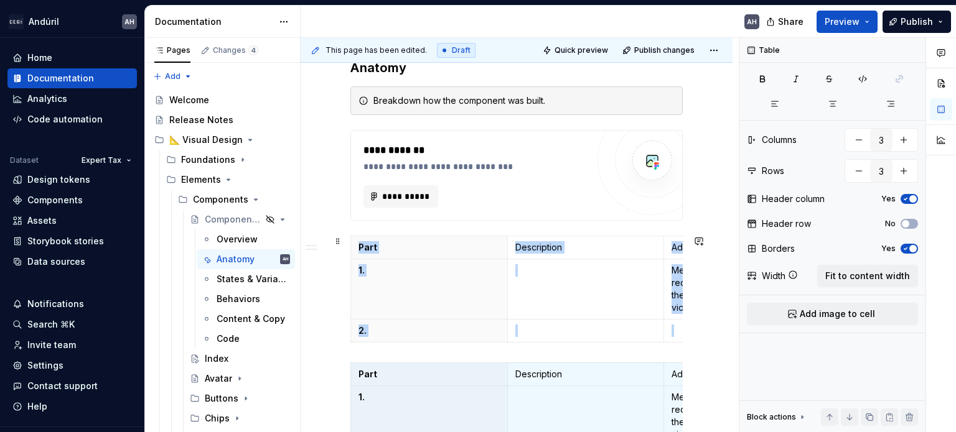
scroll to position [254, 0]
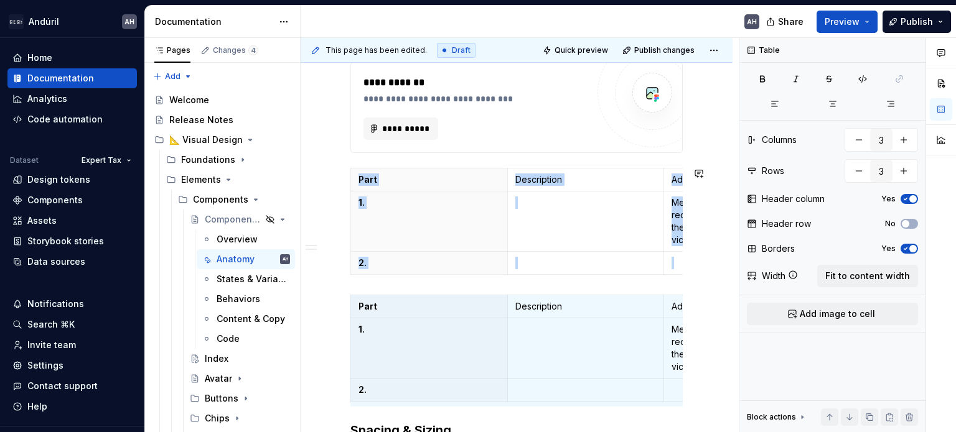
copy div "Part Description Additional Notes 1. Mention what is optional or required. If m…"
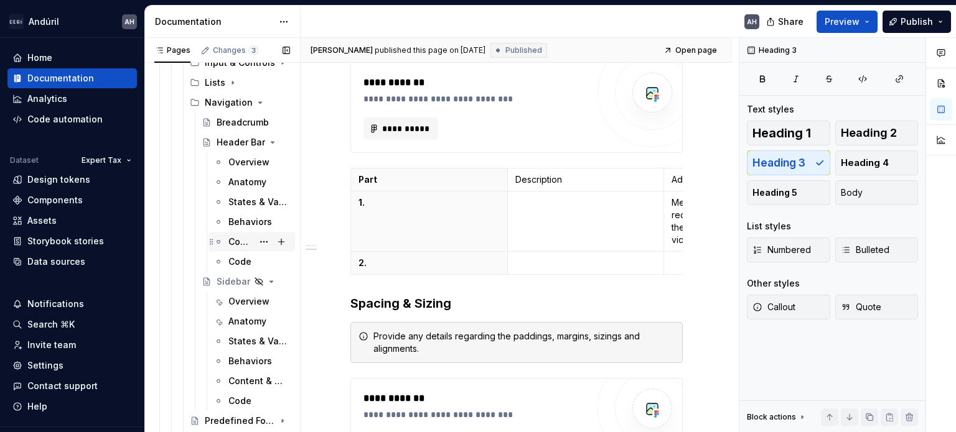
scroll to position [373, 0]
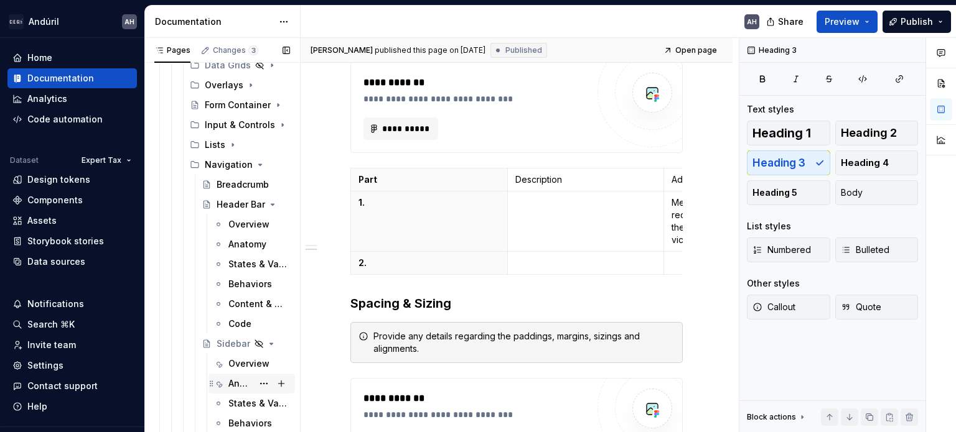
click at [232, 379] on div "Anatomy" at bounding box center [240, 384] width 24 height 12
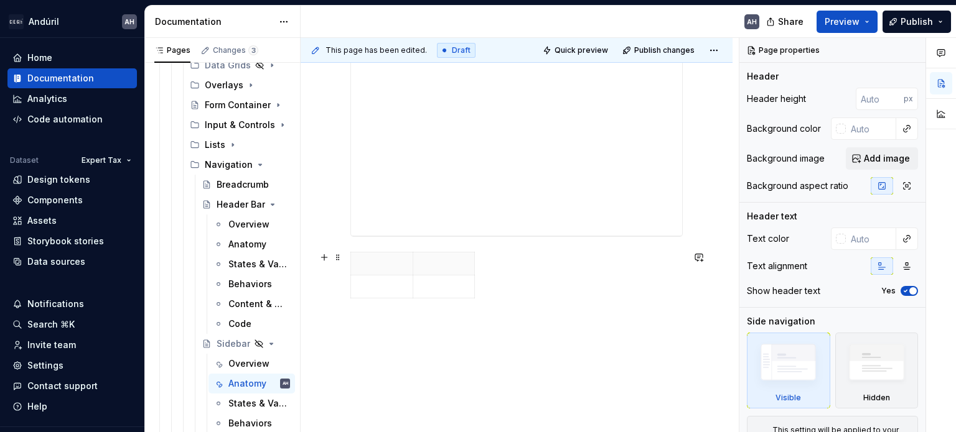
scroll to position [304, 0]
click at [358, 315] on div "**********" at bounding box center [516, 173] width 432 height 522
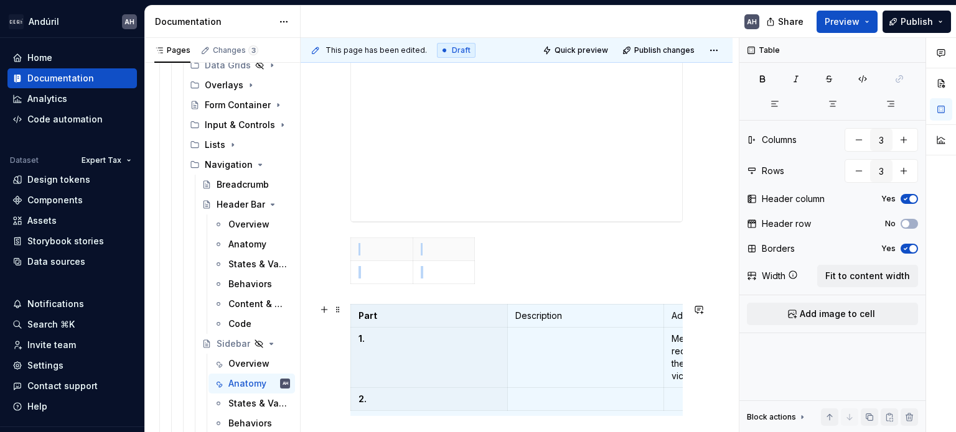
scroll to position [5, 0]
click at [883, 271] on span "Fit to content width" at bounding box center [867, 276] width 85 height 12
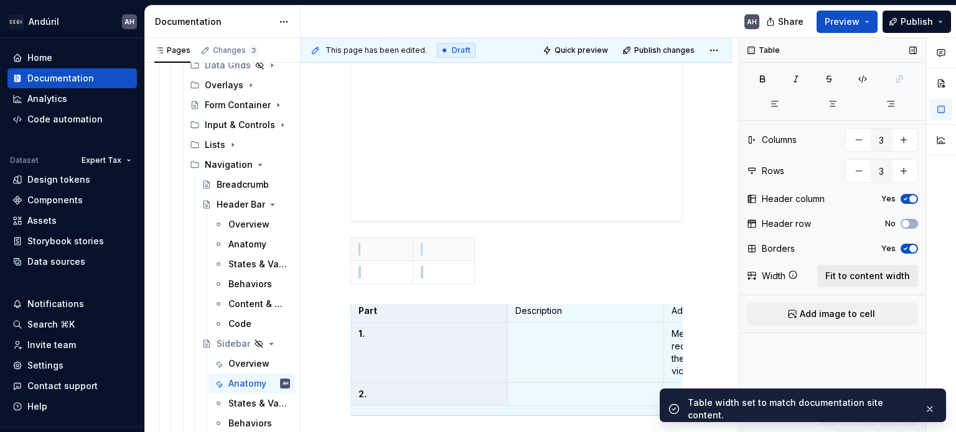
scroll to position [304, 0]
click at [855, 272] on span "Fit to content width" at bounding box center [867, 276] width 85 height 12
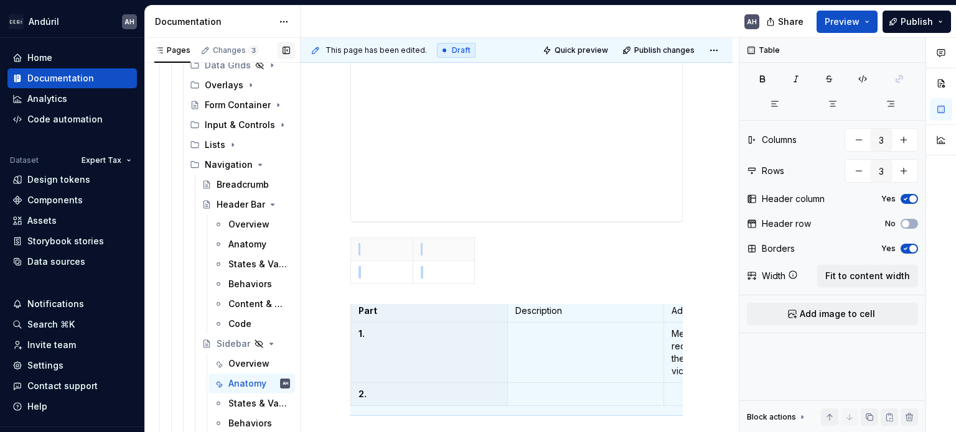
click at [284, 52] on button "button" at bounding box center [285, 50] width 17 height 17
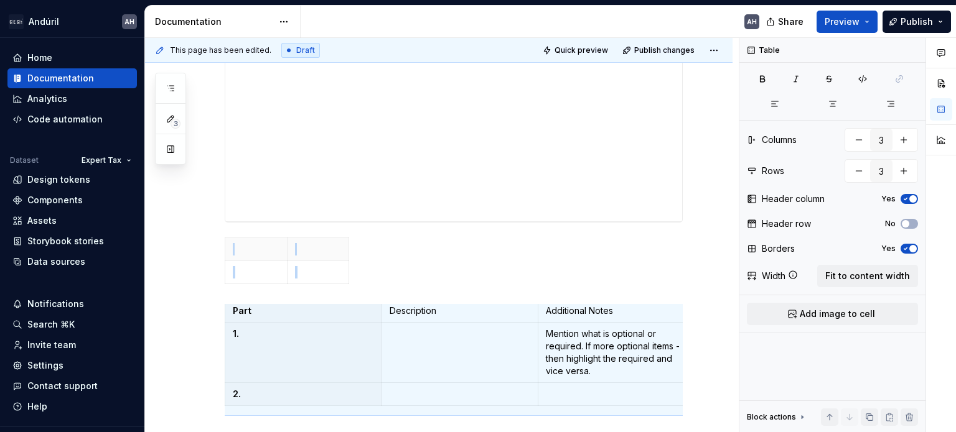
type textarea "*"
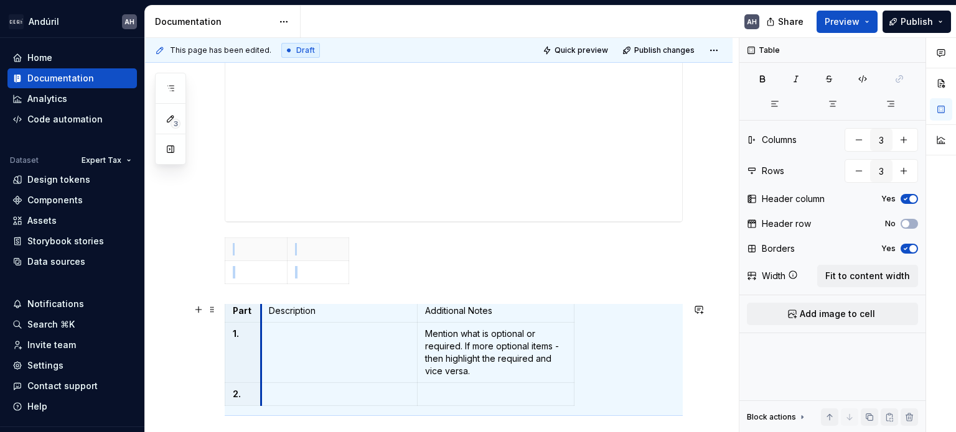
drag, startPoint x: 380, startPoint y: 347, endPoint x: 259, endPoint y: 340, distance: 120.8
click at [338, 323] on td at bounding box center [339, 353] width 157 height 60
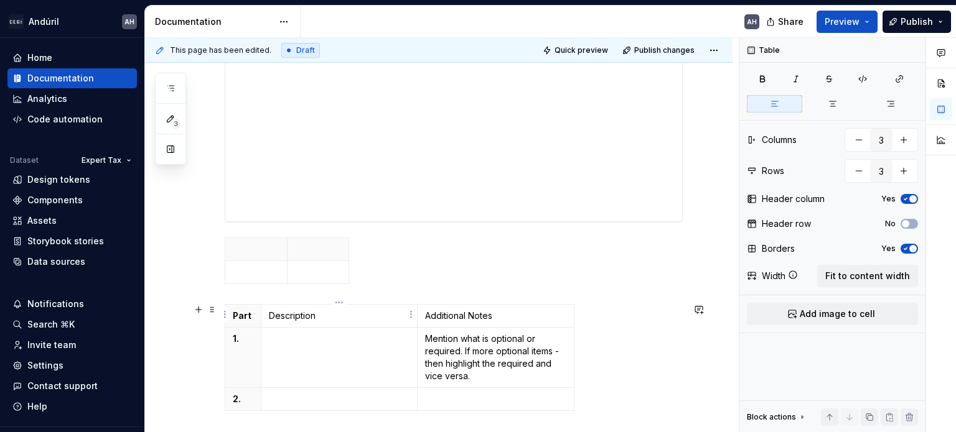
click at [371, 313] on p "Description" at bounding box center [339, 316] width 141 height 12
click at [910, 226] on icon "button" at bounding box center [905, 223] width 10 height 7
click at [214, 243] on span at bounding box center [212, 243] width 10 height 17
type input "2"
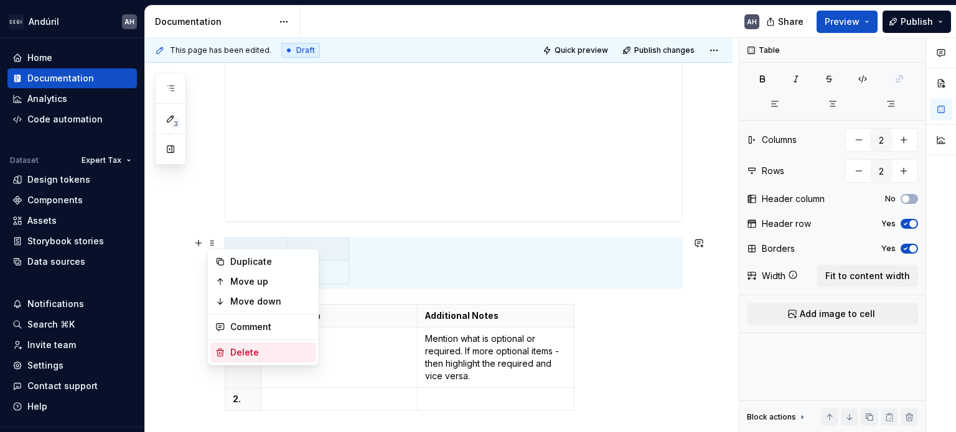
click at [245, 347] on div "Delete" at bounding box center [270, 353] width 81 height 12
type input "3"
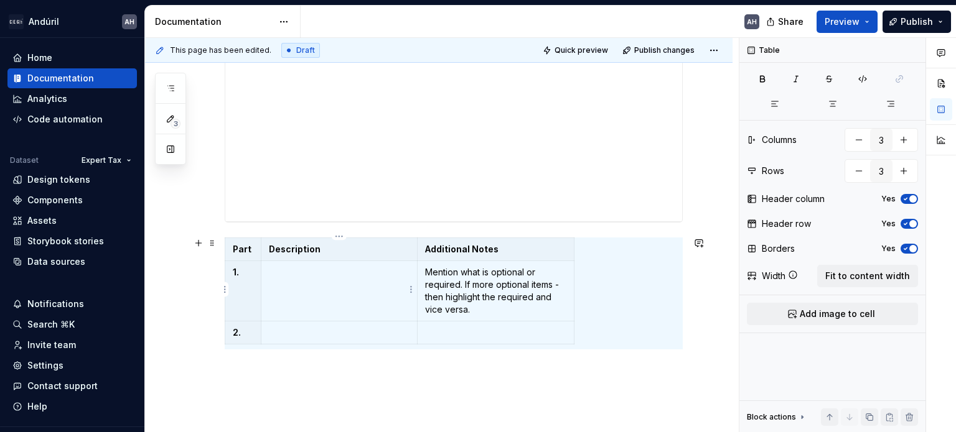
click at [333, 296] on td at bounding box center [339, 291] width 157 height 60
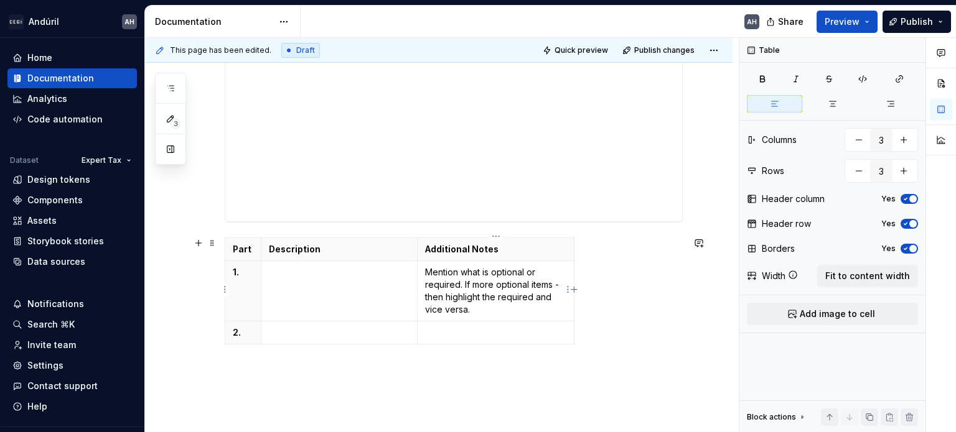
click at [495, 294] on p "Mention what is optional or required. If more optional items - then highlight t…" at bounding box center [495, 291] width 141 height 50
click at [373, 285] on td at bounding box center [339, 291] width 157 height 60
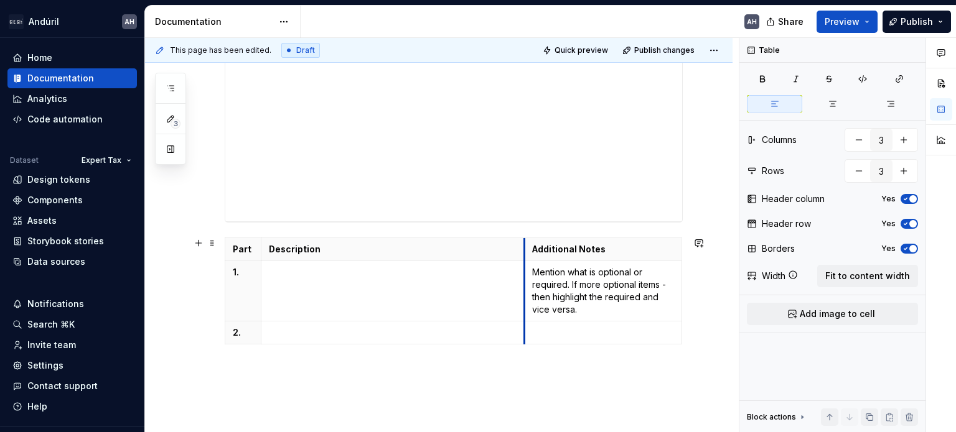
drag, startPoint x: 416, startPoint y: 277, endPoint x: 523, endPoint y: 281, distance: 107.1
click at [347, 283] on td at bounding box center [392, 291] width 263 height 60
click at [175, 151] on button "button" at bounding box center [170, 149] width 22 height 22
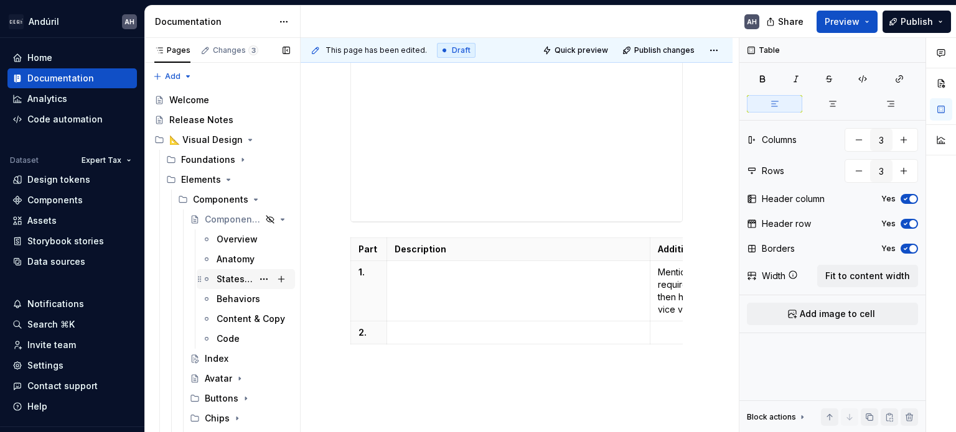
scroll to position [21, 0]
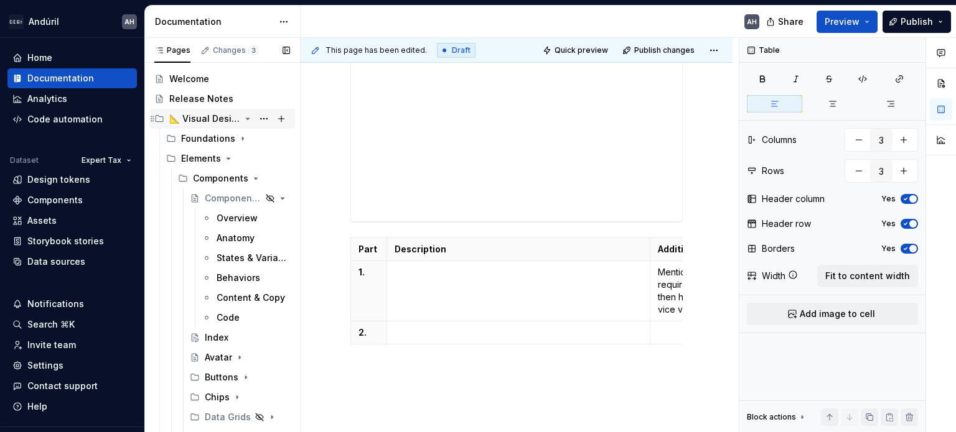
click at [246, 121] on icon "Page tree" at bounding box center [248, 119] width 10 height 10
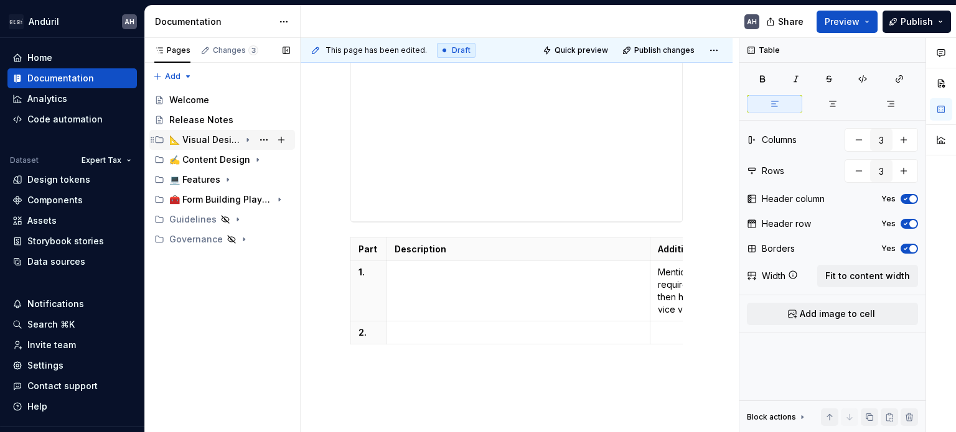
scroll to position [0, 0]
click at [249, 198] on icon "Page tree" at bounding box center [248, 200] width 10 height 10
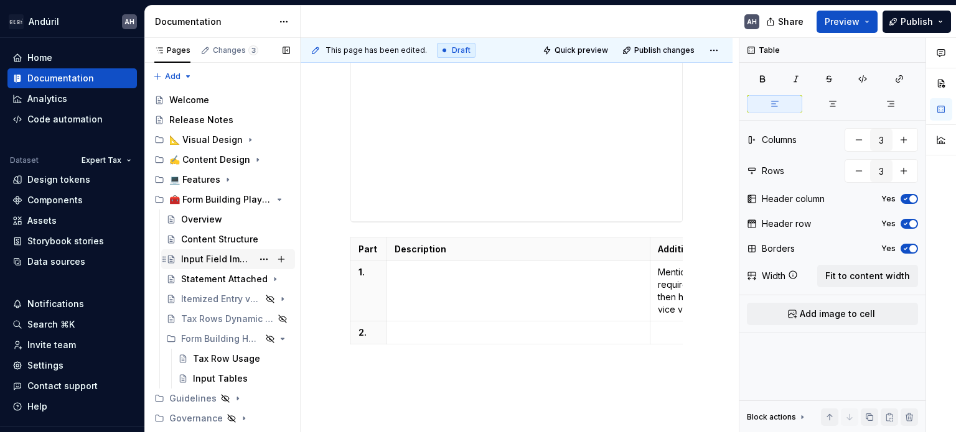
click at [198, 266] on div "Input Field Implementation" at bounding box center [235, 259] width 109 height 17
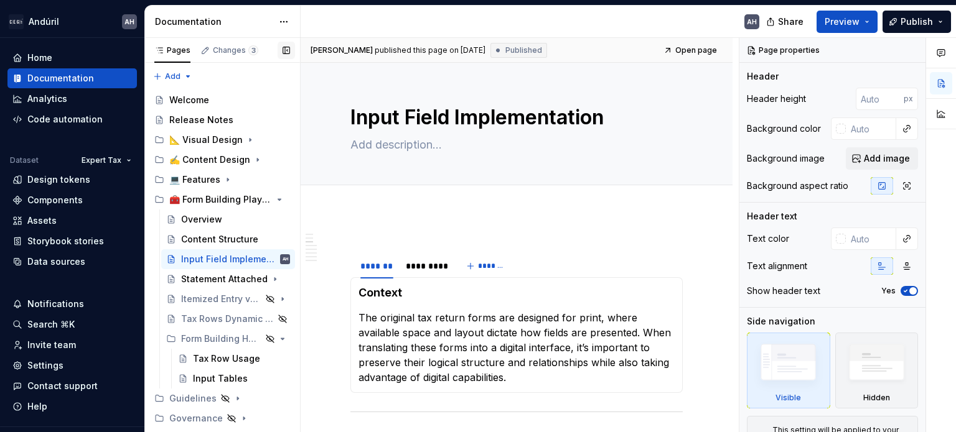
click at [289, 51] on button "button" at bounding box center [285, 50] width 17 height 17
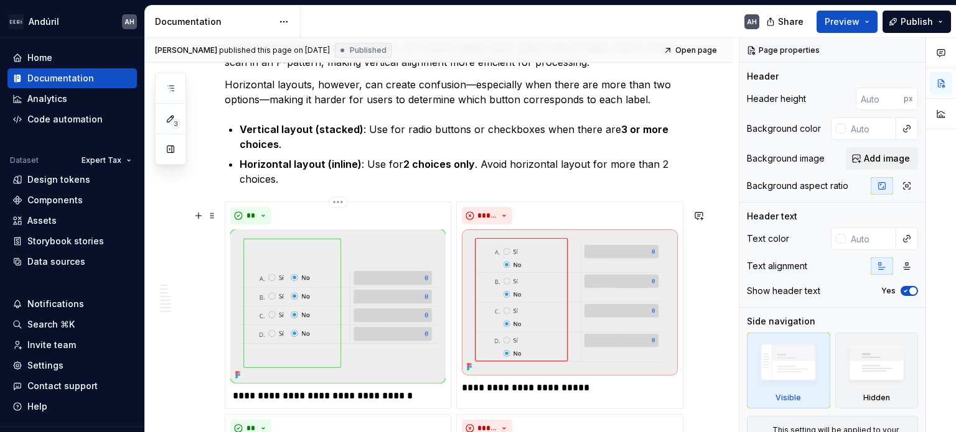
scroll to position [1272, 0]
click at [478, 167] on p "Horizontal layout (inline) : Use for 2 choices only . Avoid horizontal layout f…" at bounding box center [461, 171] width 443 height 30
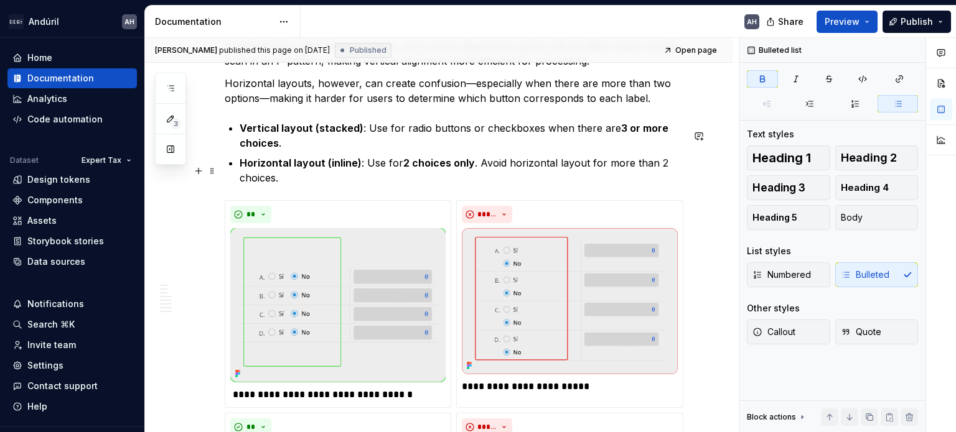
click at [463, 169] on strong "2 choices only" at bounding box center [439, 163] width 72 height 12
click at [472, 185] on p "Horizontal layout (inline) : Use for 2 choices only . Avoid horizontal layout f…" at bounding box center [461, 171] width 443 height 30
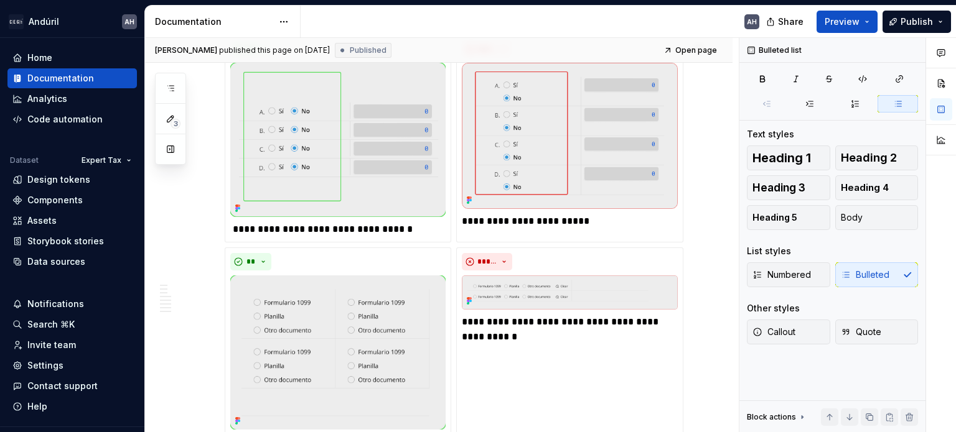
scroll to position [1510, 0]
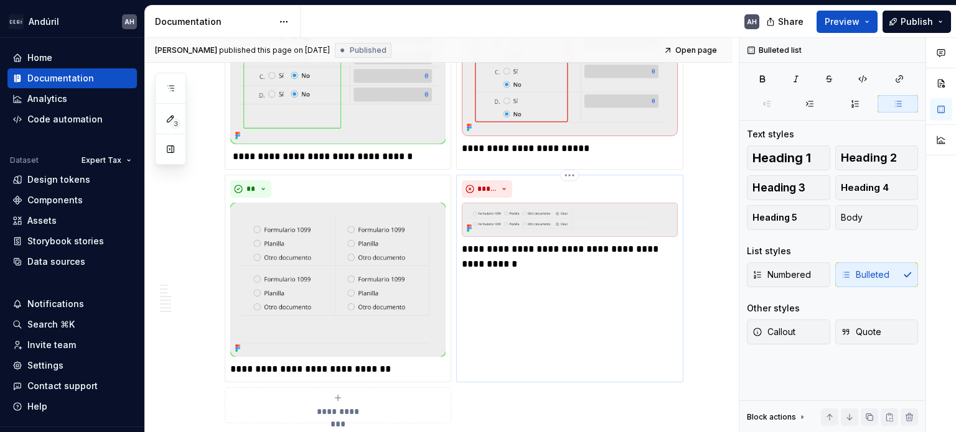
click at [530, 272] on p "**********" at bounding box center [569, 257] width 215 height 30
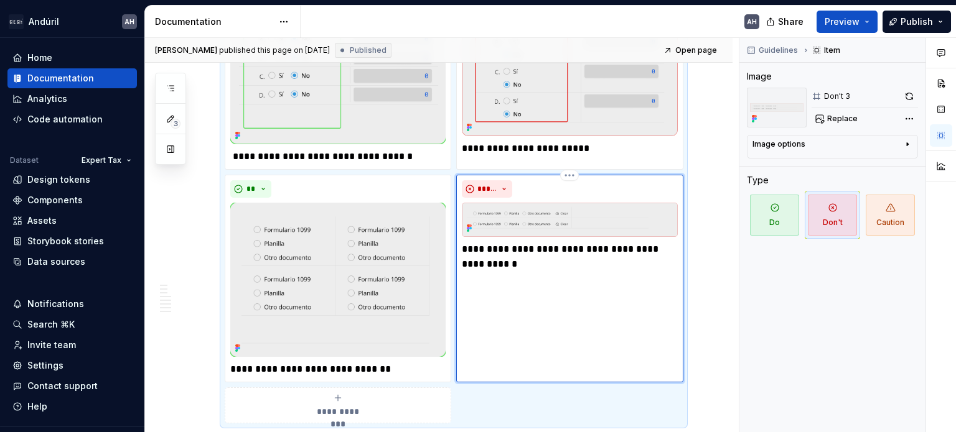
click at [510, 258] on p "**********" at bounding box center [569, 257] width 215 height 30
type textarea "*"
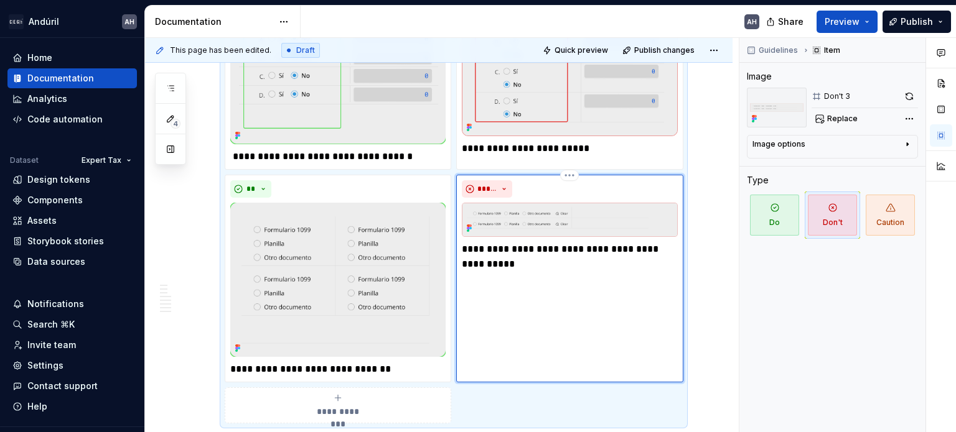
click at [496, 257] on p "**********" at bounding box center [569, 257] width 215 height 30
click at [517, 256] on p "**********" at bounding box center [569, 249] width 215 height 15
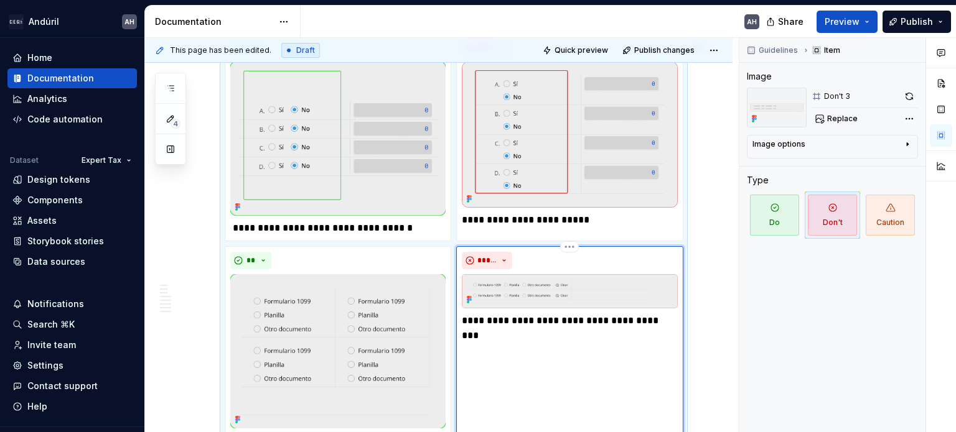
scroll to position [1400, 0]
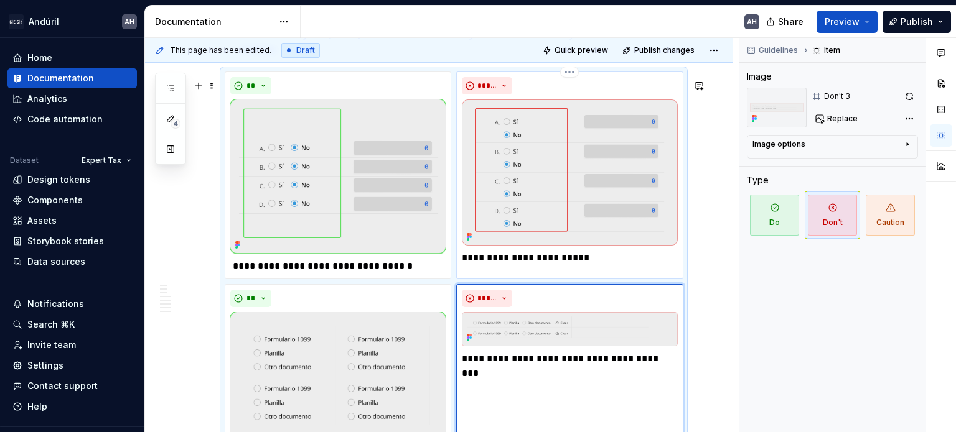
click at [527, 265] on p "**********" at bounding box center [569, 258] width 215 height 15
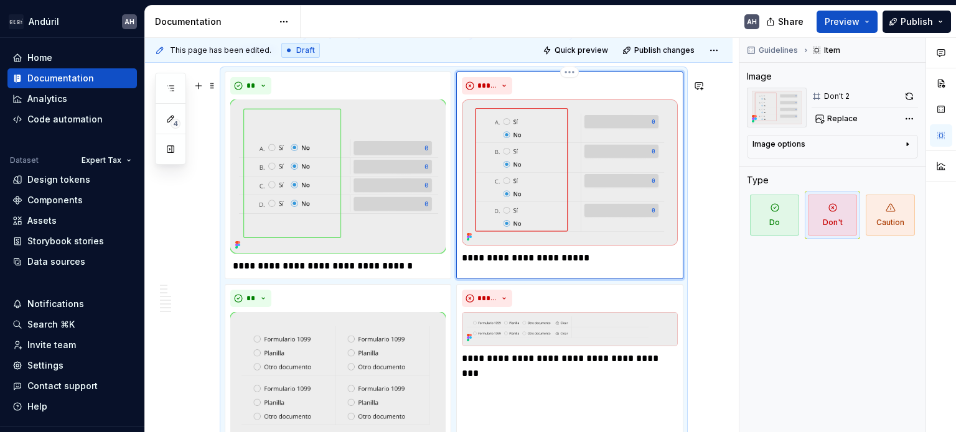
click at [590, 263] on p "**********" at bounding box center [569, 258] width 215 height 15
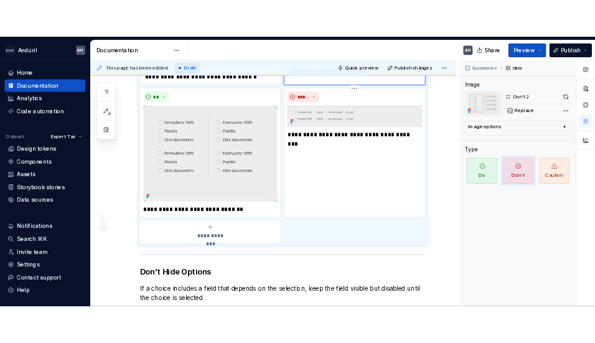
scroll to position [1603, 0]
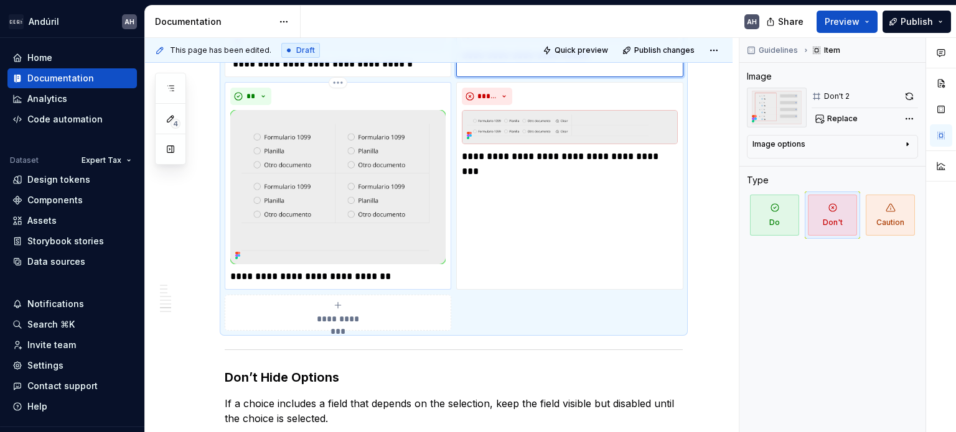
click at [396, 277] on p "**********" at bounding box center [337, 276] width 215 height 15
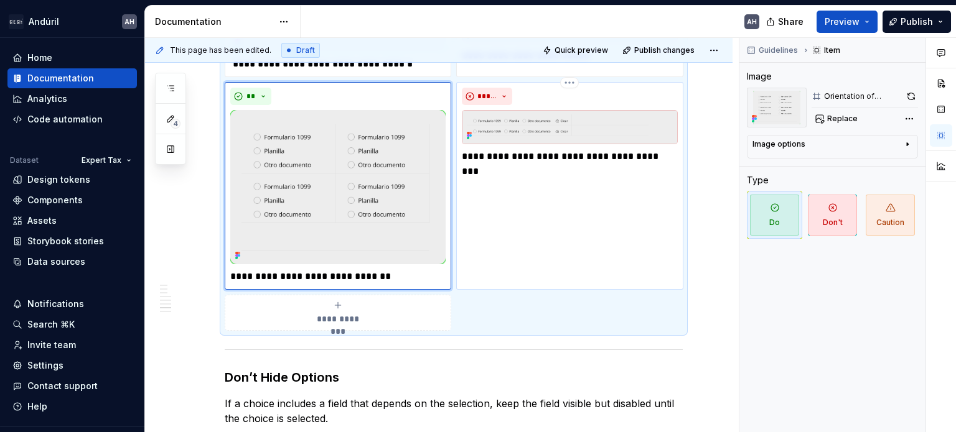
click at [538, 181] on div "**********" at bounding box center [569, 185] width 226 height 207
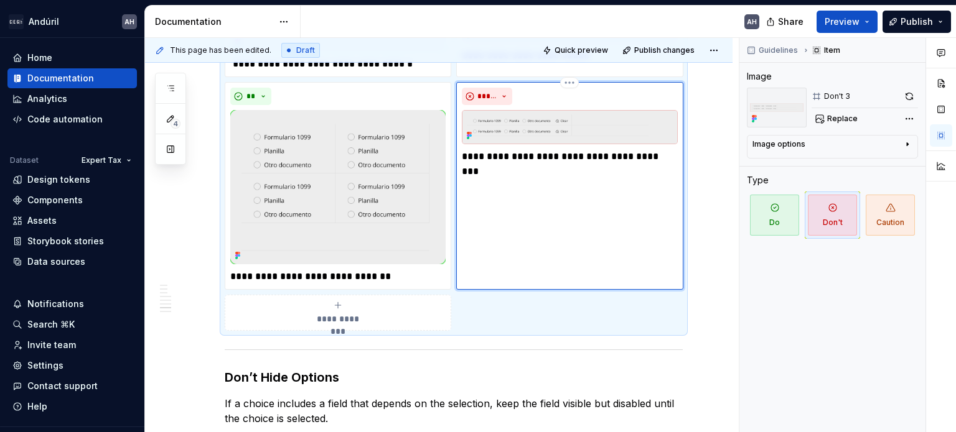
click at [528, 164] on p "**********" at bounding box center [569, 156] width 215 height 15
click at [598, 164] on p "**********" at bounding box center [569, 156] width 215 height 15
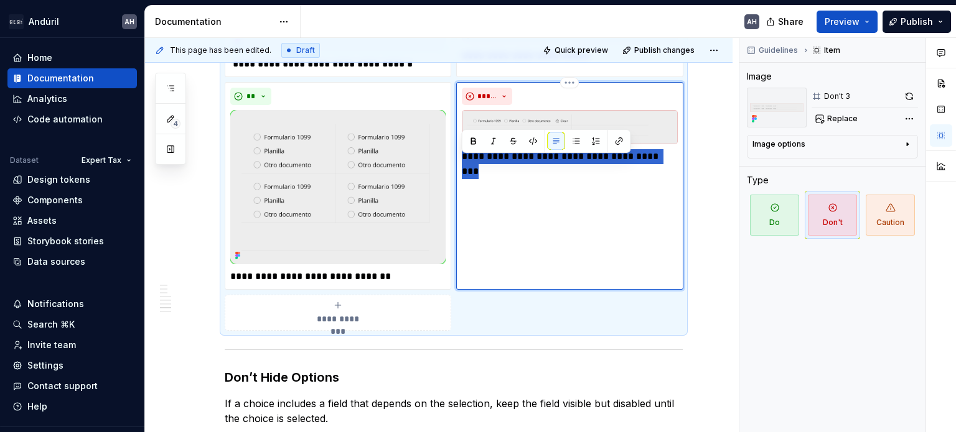
click at [598, 164] on p "**********" at bounding box center [569, 156] width 215 height 15
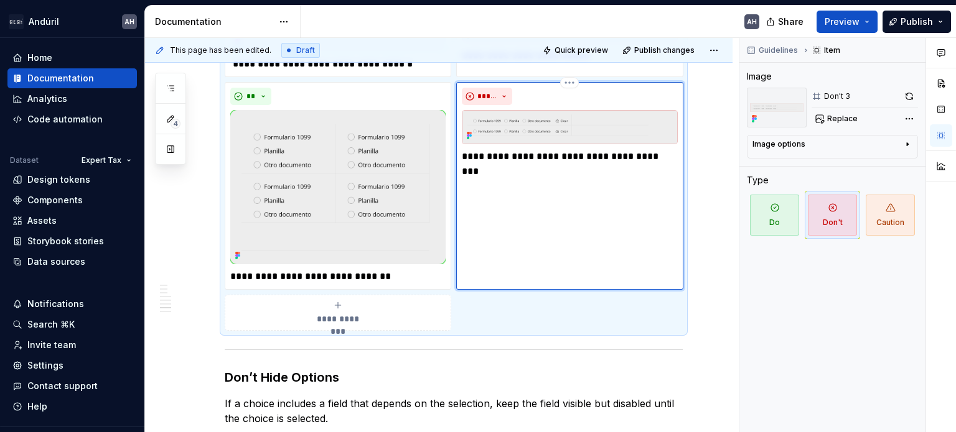
click at [595, 203] on div "**********" at bounding box center [569, 185] width 226 height 207
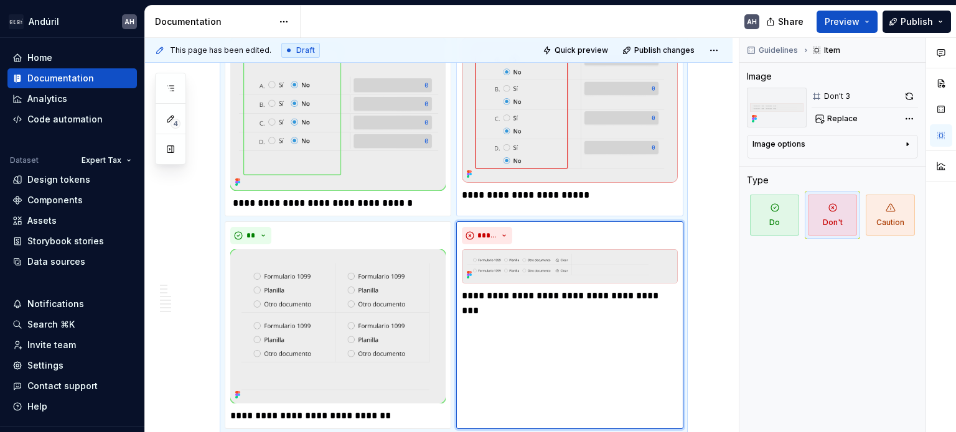
scroll to position [1471, 0]
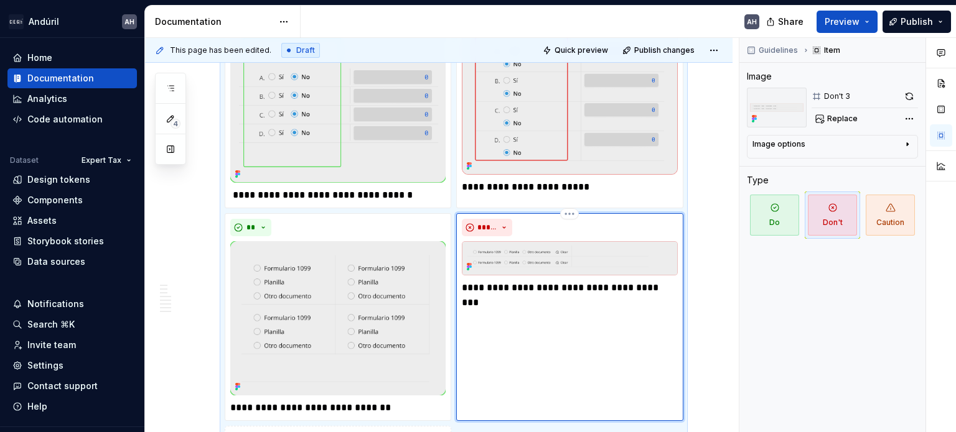
click at [593, 348] on div "**********" at bounding box center [569, 316] width 226 height 207
click at [552, 305] on div "**********" at bounding box center [569, 316] width 226 height 207
click at [598, 304] on div "**********" at bounding box center [569, 316] width 226 height 207
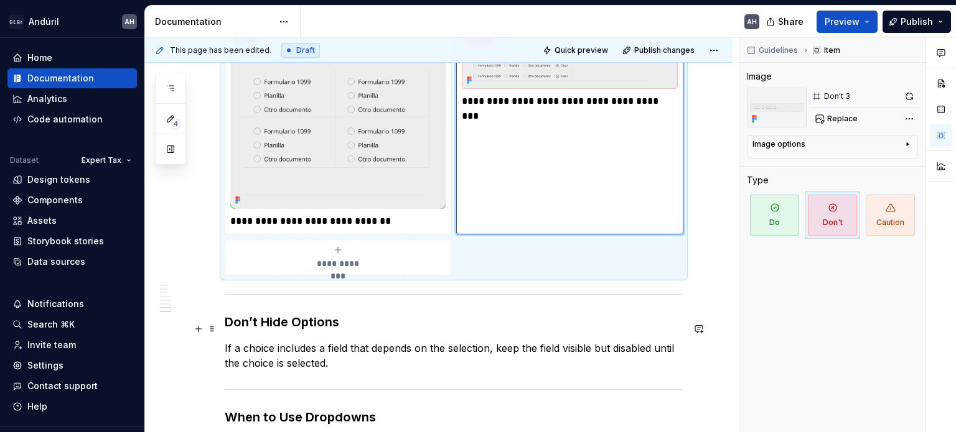
click at [531, 328] on h3 "Don’t Hide Options" at bounding box center [454, 322] width 458 height 17
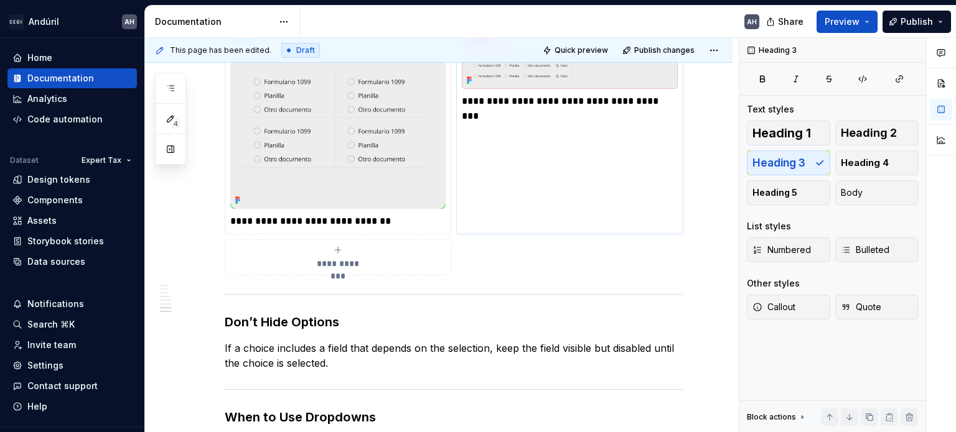
click at [560, 129] on div "**********" at bounding box center [569, 130] width 226 height 207
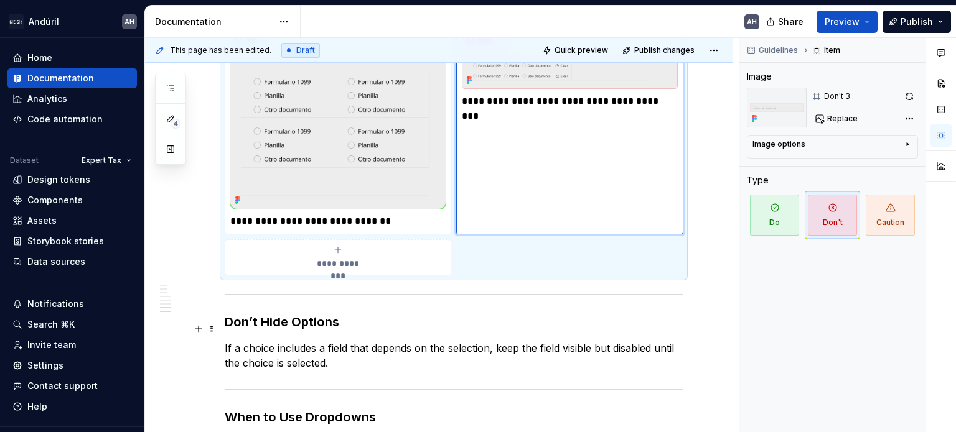
click at [479, 330] on h3 "Don’t Hide Options" at bounding box center [454, 322] width 458 height 17
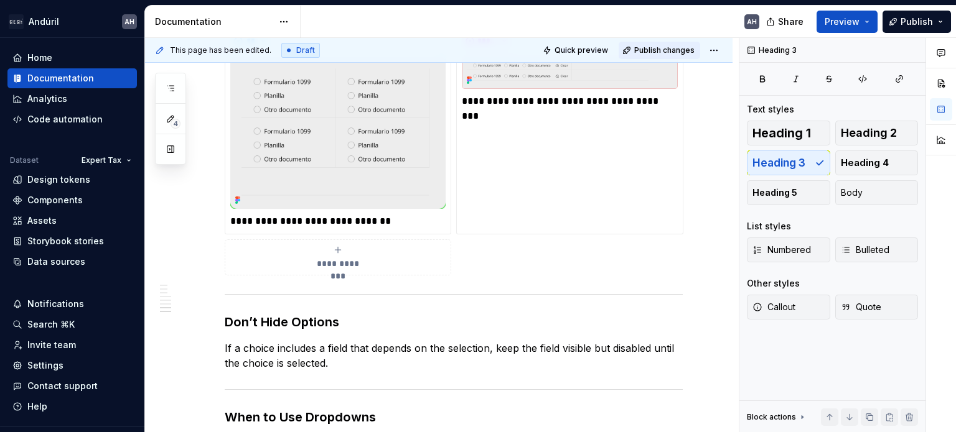
click at [675, 54] on span "Publish changes" at bounding box center [664, 50] width 60 height 10
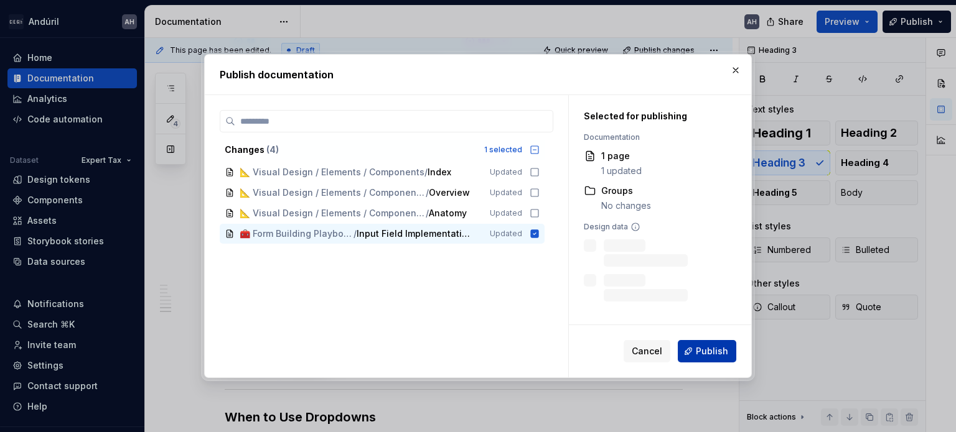
click at [712, 347] on span "Publish" at bounding box center [712, 351] width 32 height 12
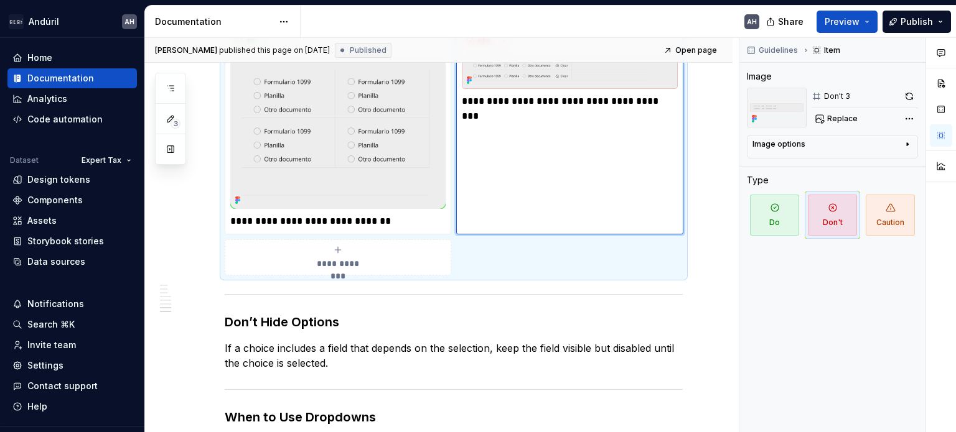
click at [541, 232] on div "**********" at bounding box center [569, 130] width 226 height 207
click at [554, 267] on div "**********" at bounding box center [454, 44] width 458 height 461
click at [526, 176] on div "**********" at bounding box center [569, 130] width 226 height 207
click at [170, 149] on button "button" at bounding box center [170, 149] width 22 height 22
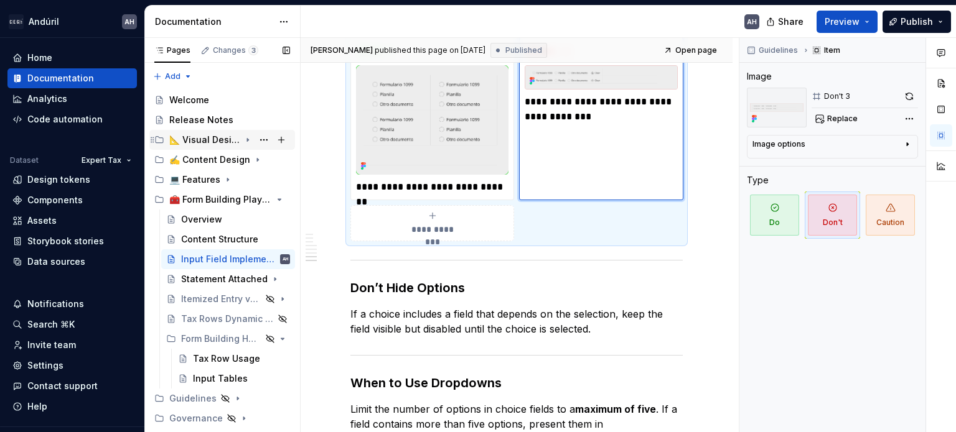
click at [246, 136] on icon "Page tree" at bounding box center [248, 140] width 10 height 10
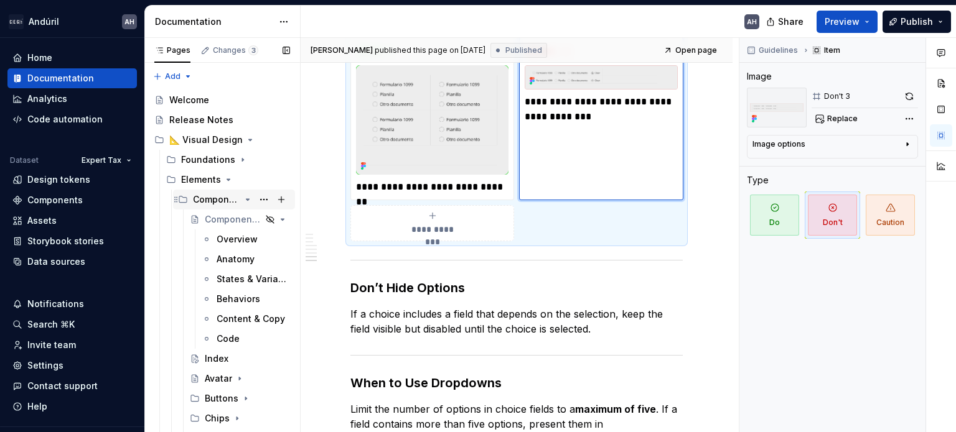
click at [246, 200] on icon "Page tree" at bounding box center [247, 199] width 3 height 1
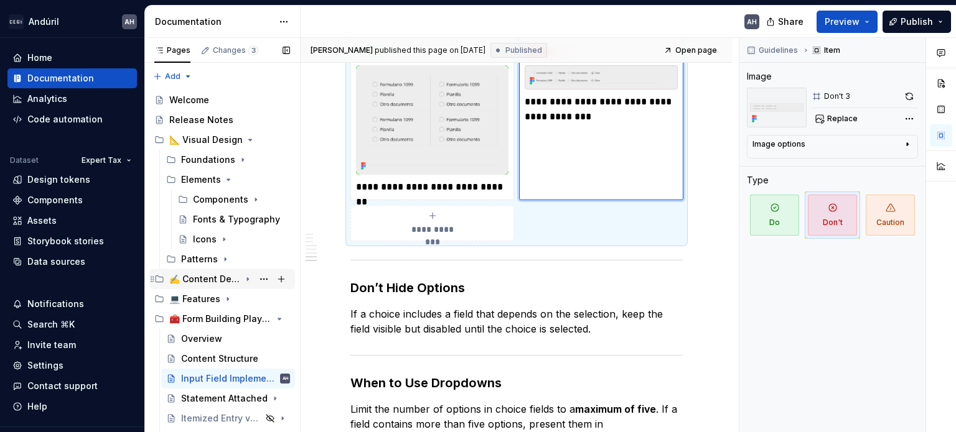
scroll to position [62, 0]
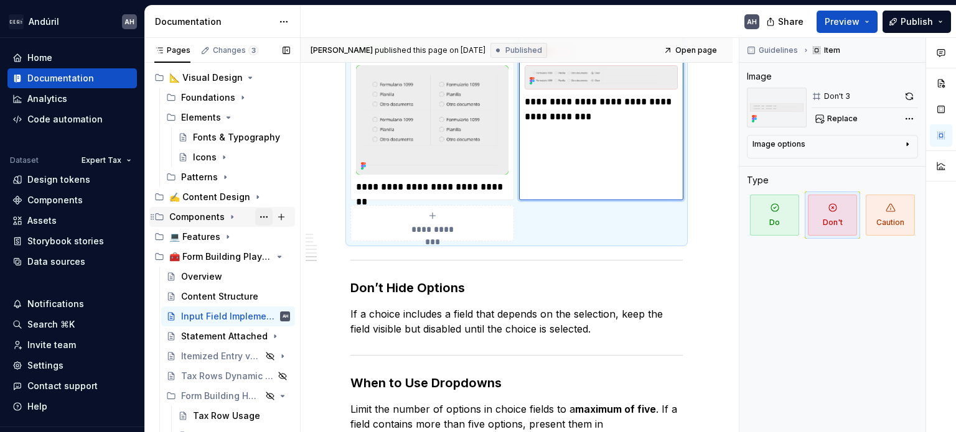
click at [255, 218] on button "Page tree" at bounding box center [263, 216] width 17 height 17
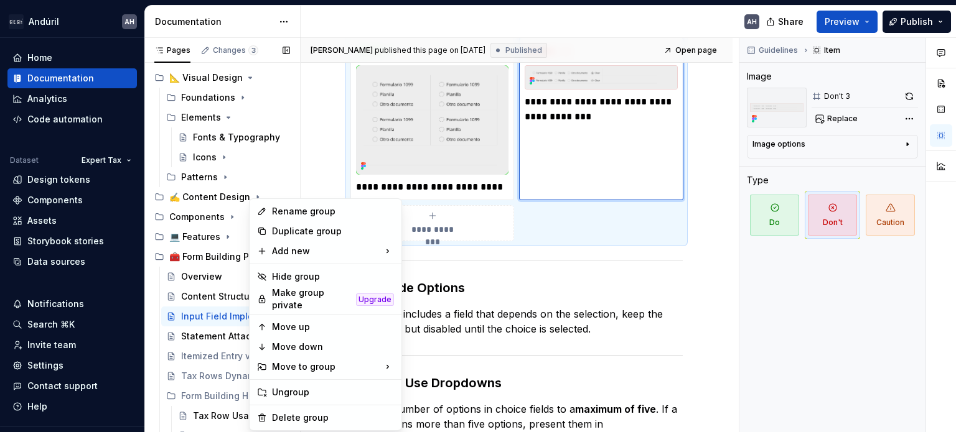
click at [205, 212] on div "Pages Changes 3 Add Accessibility guide for tree Page tree. Navigate the tree w…" at bounding box center [222, 238] width 156 height 400
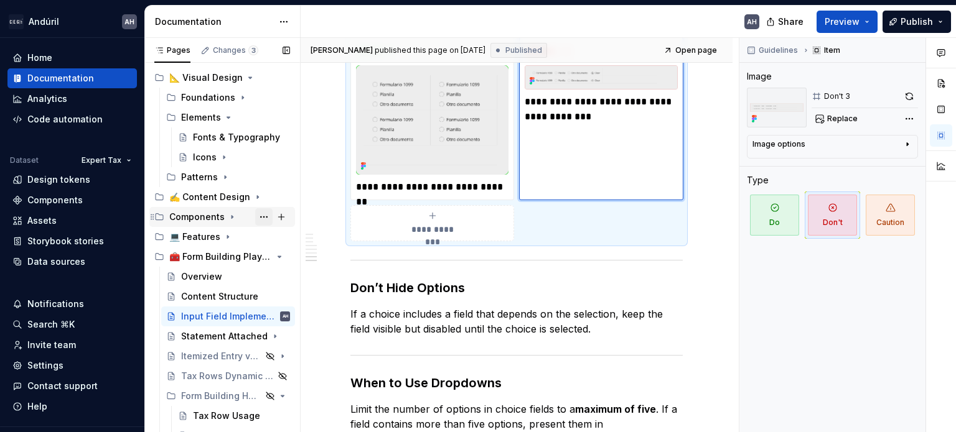
click at [255, 216] on button "Page tree" at bounding box center [263, 216] width 17 height 17
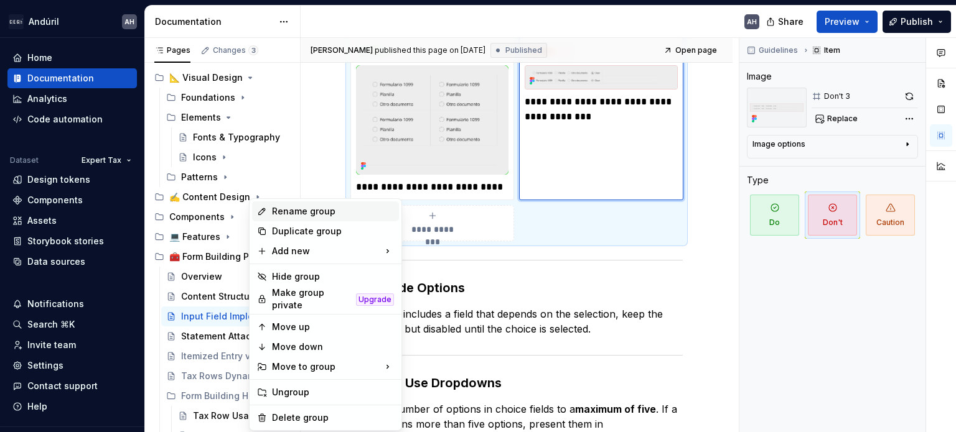
click at [300, 215] on div "Rename group" at bounding box center [333, 211] width 122 height 12
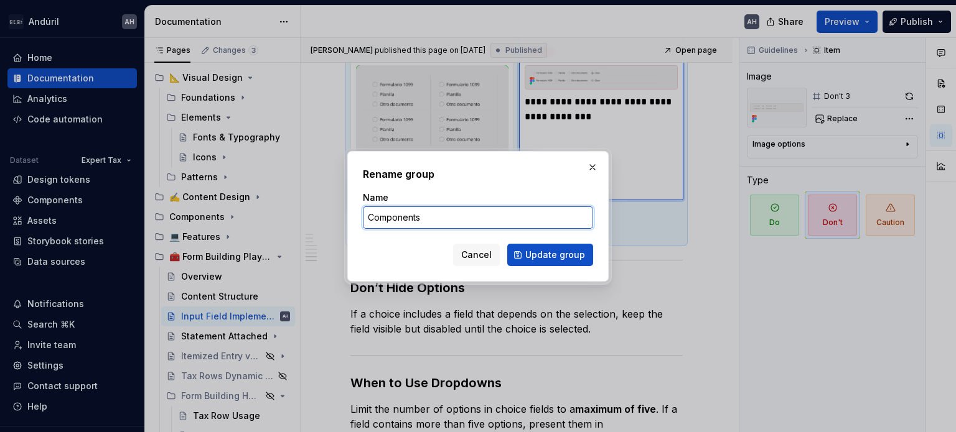
type textarea "*"
paste input "🧩"
type input "🧩 Components"
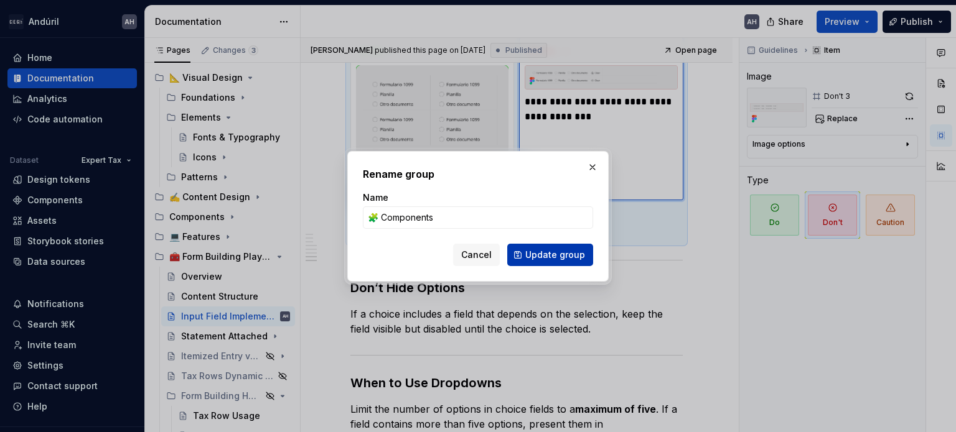
click at [545, 259] on span "Update group" at bounding box center [555, 255] width 60 height 12
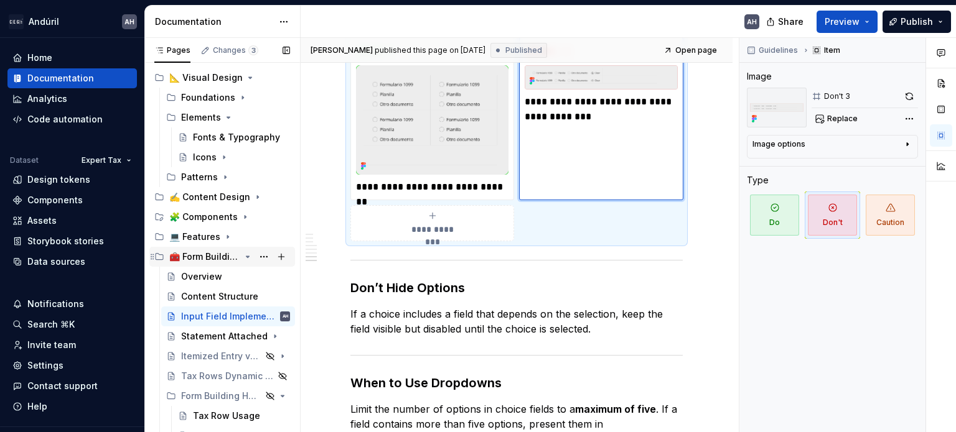
click at [198, 253] on div "🧰 Form Building Playbook" at bounding box center [204, 257] width 71 height 12
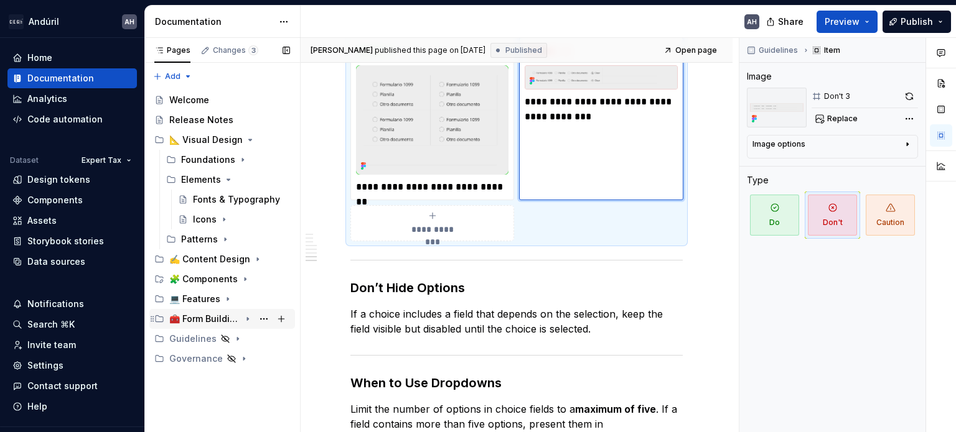
click at [207, 320] on div "🧰 Form Building Playbook" at bounding box center [204, 319] width 71 height 12
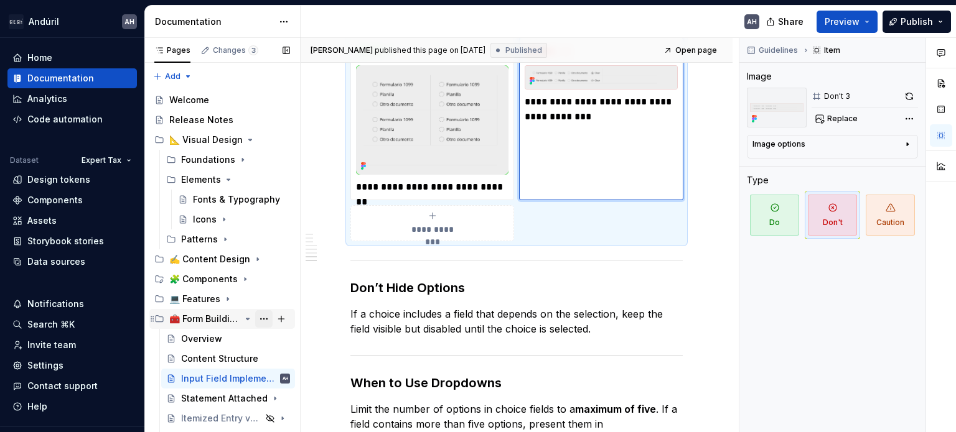
click at [255, 320] on button "Page tree" at bounding box center [263, 318] width 17 height 17
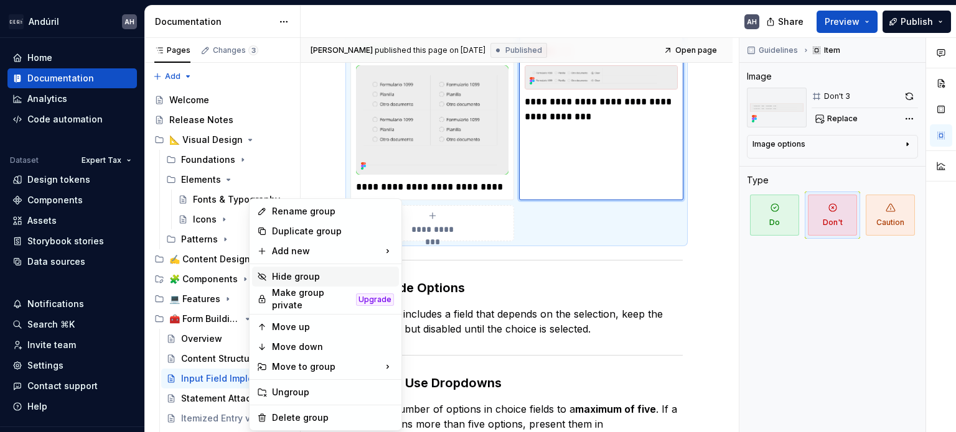
type textarea "*"
click at [314, 211] on div "Rename group" at bounding box center [333, 211] width 122 height 12
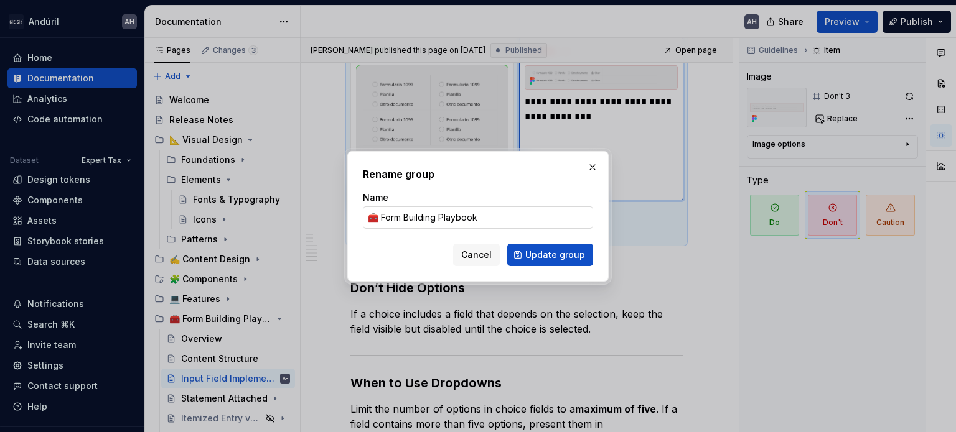
click at [390, 221] on input "🧰 Form Building Playbook" at bounding box center [478, 218] width 230 height 22
click at [411, 217] on input "🧰 Form Building Playbook" at bounding box center [478, 218] width 230 height 22
drag, startPoint x: 407, startPoint y: 219, endPoint x: 541, endPoint y: 225, distance: 133.9
click at [540, 224] on input "🧰 Form Building Playbook" at bounding box center [478, 218] width 230 height 22
type input "🧰 Form Guidelines"
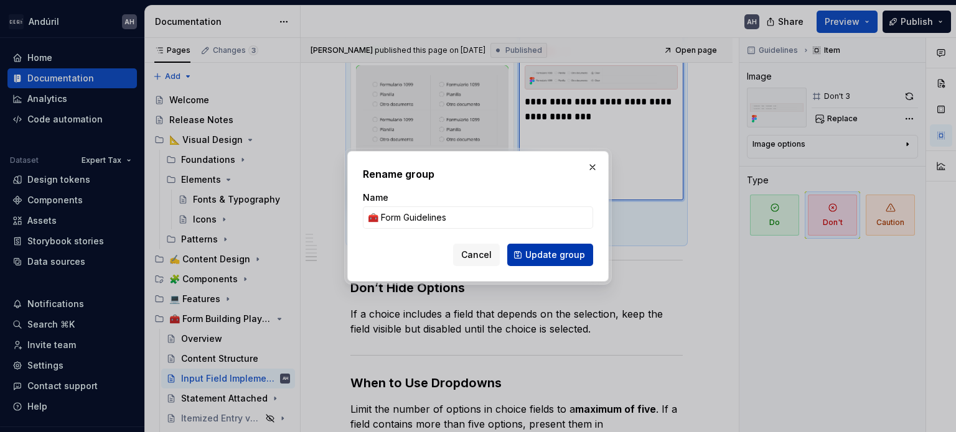
click at [550, 256] on span "Update group" at bounding box center [555, 255] width 60 height 12
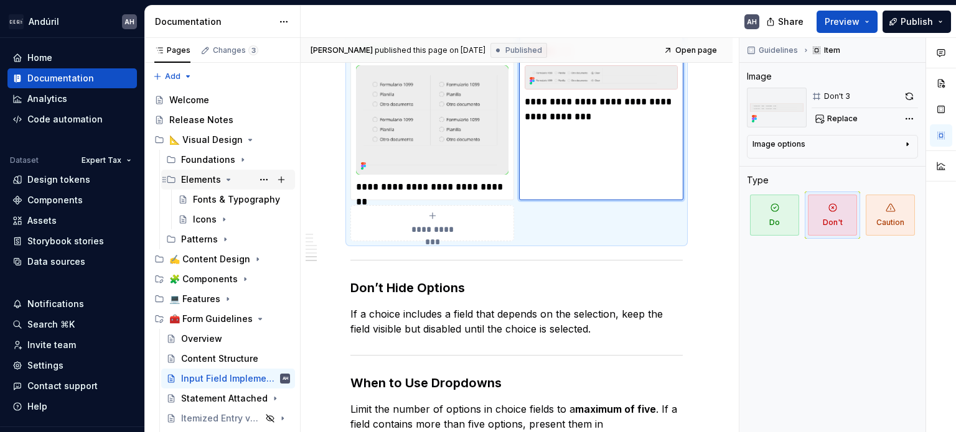
click at [223, 179] on icon "Page tree" at bounding box center [228, 180] width 10 height 10
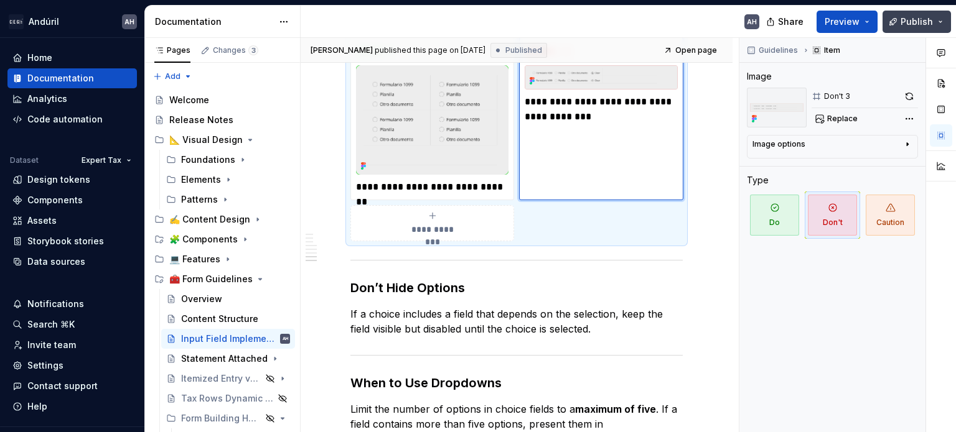
click at [902, 22] on span "Publish" at bounding box center [916, 22] width 32 height 12
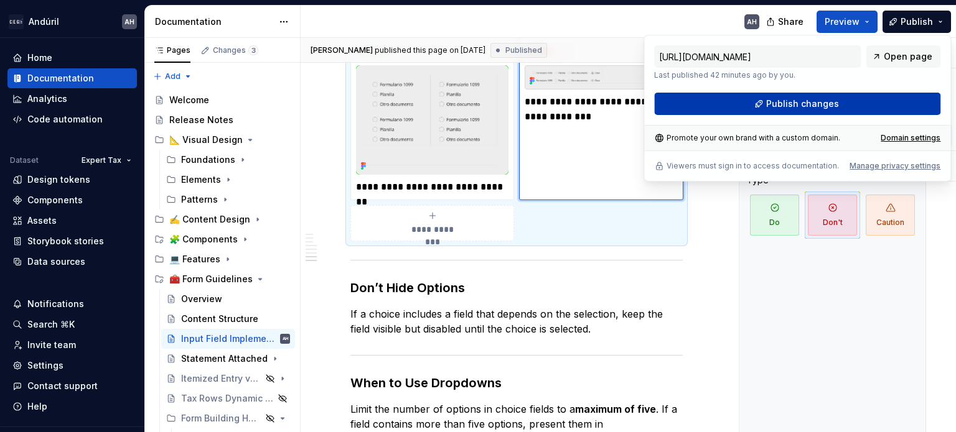
click at [849, 101] on button "Publish changes" at bounding box center [797, 104] width 286 height 22
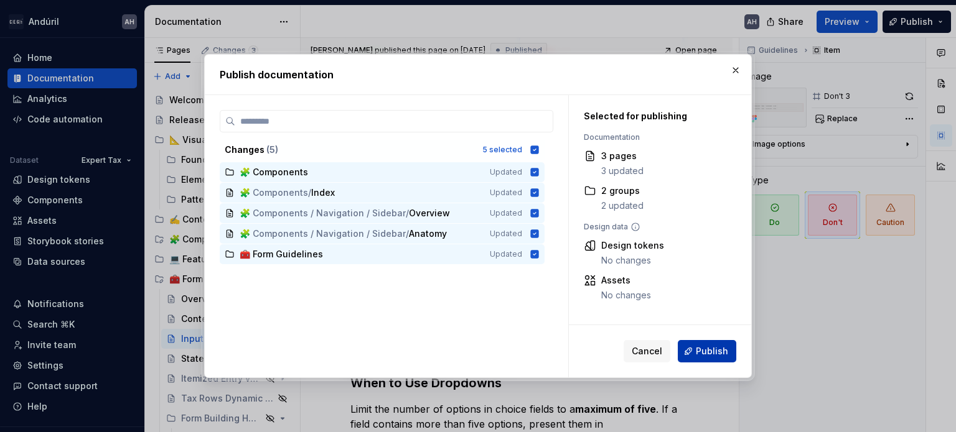
click at [697, 358] on span "Publish" at bounding box center [712, 351] width 32 height 12
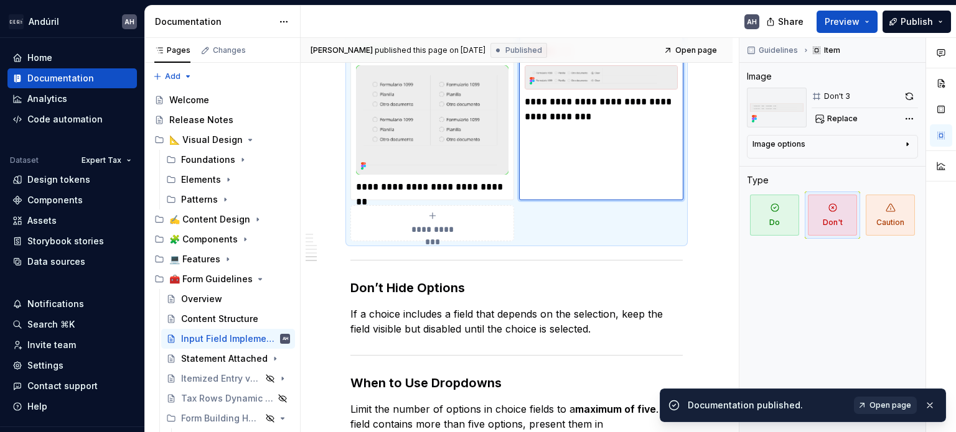
click at [874, 399] on link "Open page" at bounding box center [885, 405] width 63 height 17
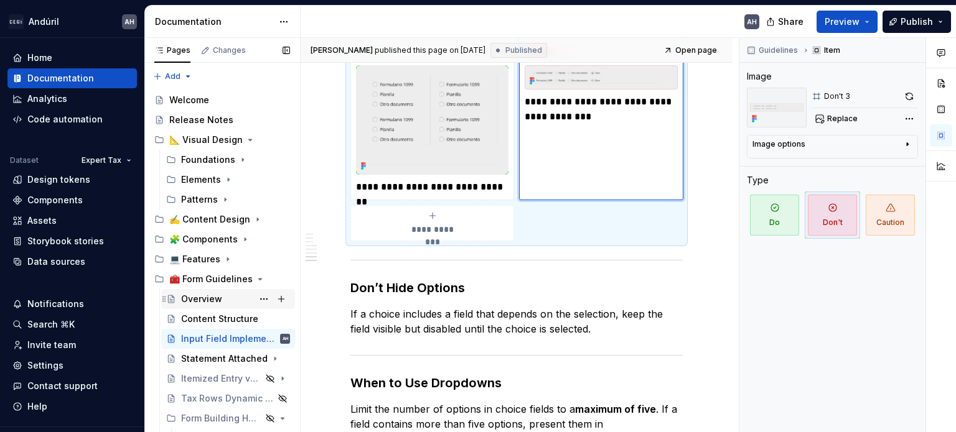
click at [214, 300] on div "Overview" at bounding box center [201, 299] width 41 height 12
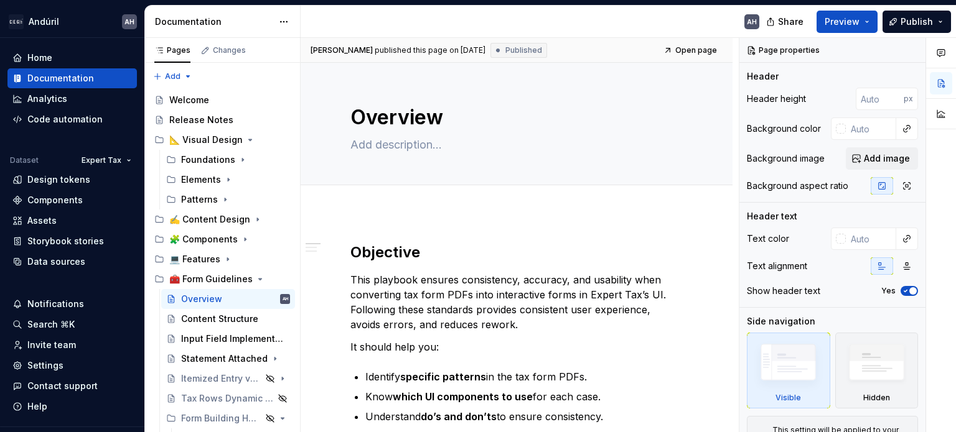
type textarea "*"
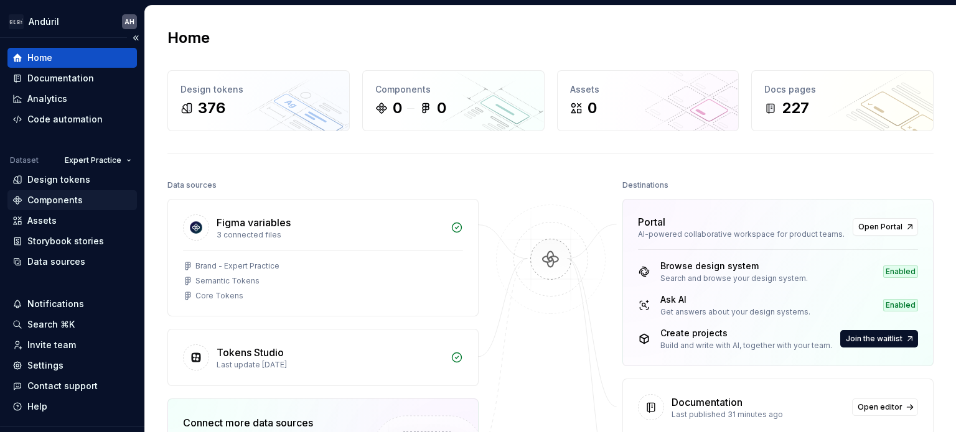
click at [65, 203] on div "Components" at bounding box center [54, 200] width 55 height 12
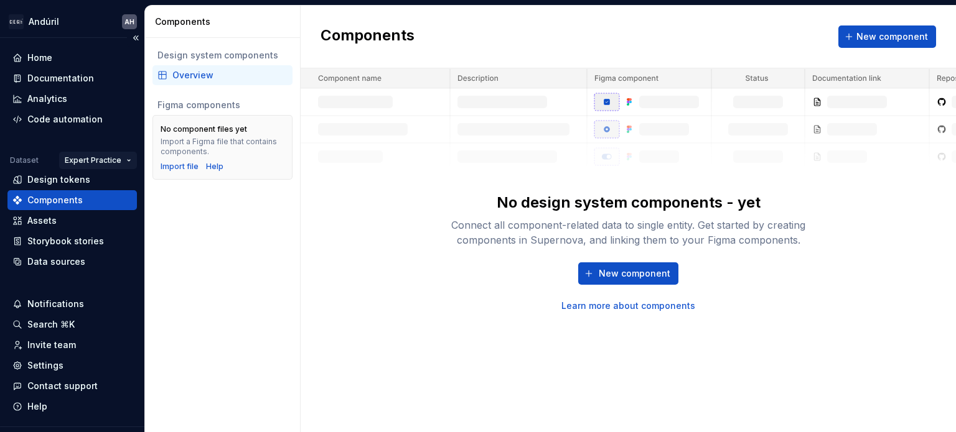
click at [109, 158] on html "Andúril AH Home Documentation Analytics Code automation Dataset Expert Practice…" at bounding box center [478, 216] width 956 height 432
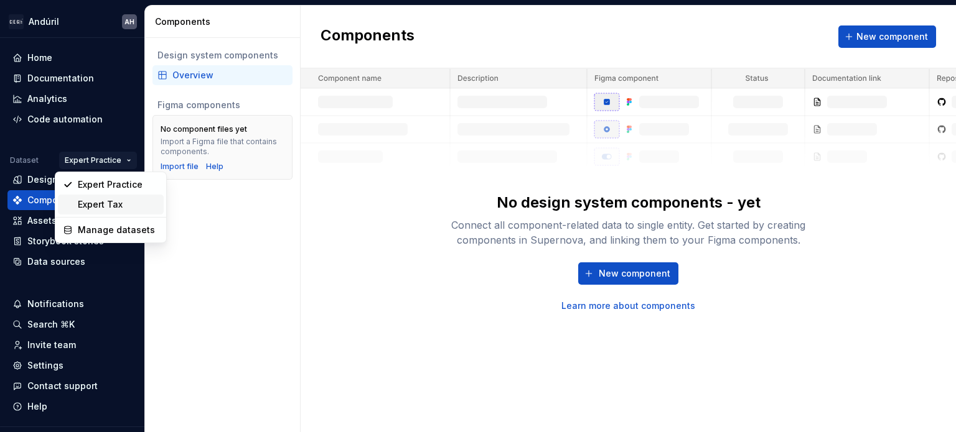
click at [105, 206] on div "Expert Tax" at bounding box center [118, 204] width 81 height 12
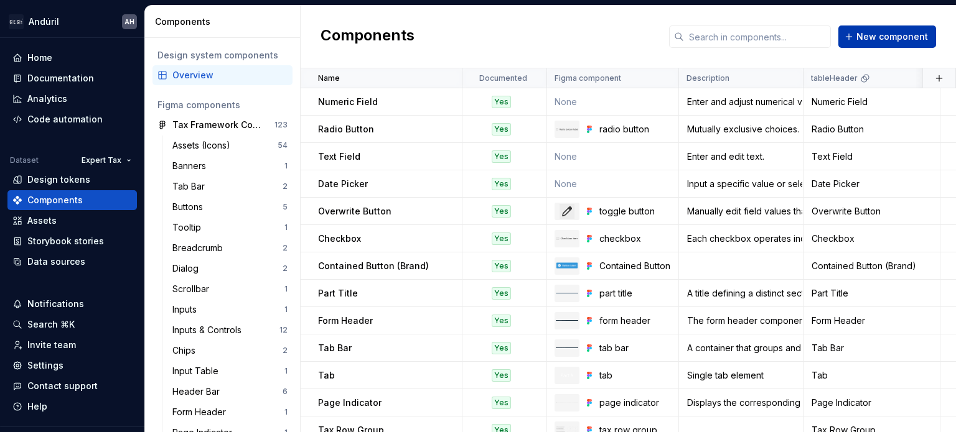
click at [862, 42] on span "New component" at bounding box center [892, 36] width 72 height 12
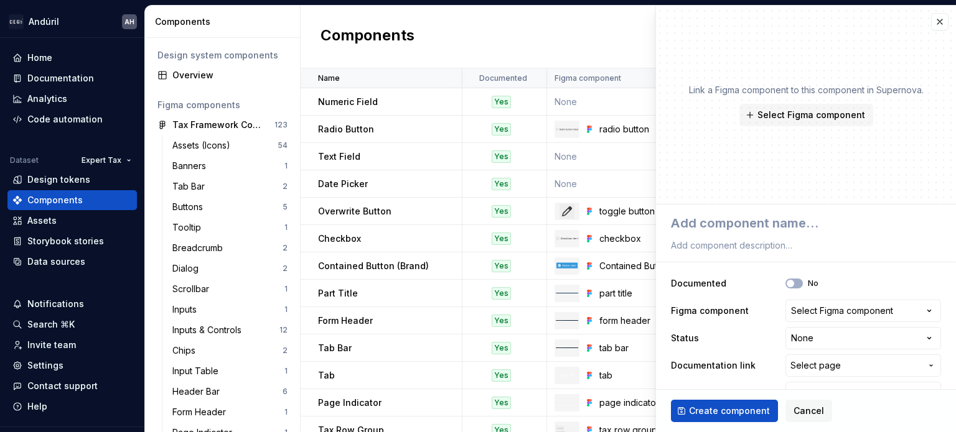
type textarea "S"
type textarea "*"
type textarea "Si"
type textarea "*"
type textarea "Sid"
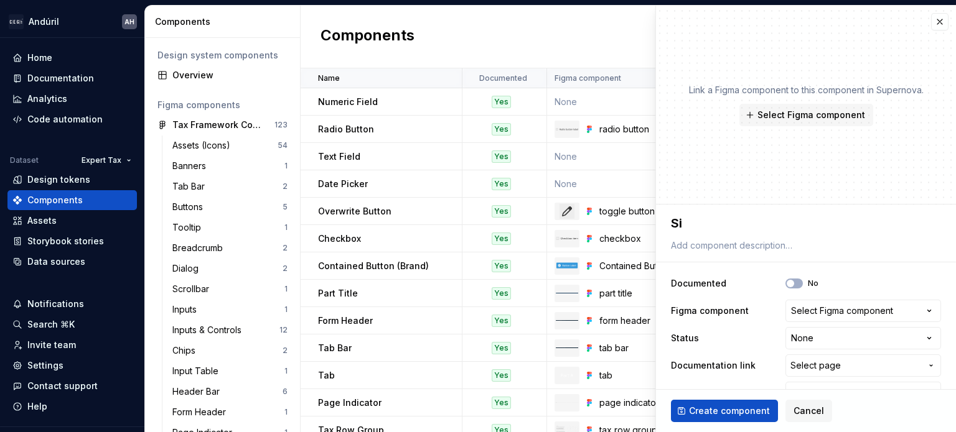
type textarea "*"
type textarea "Side"
type textarea "*"
type textarea "Sideb"
type textarea "*"
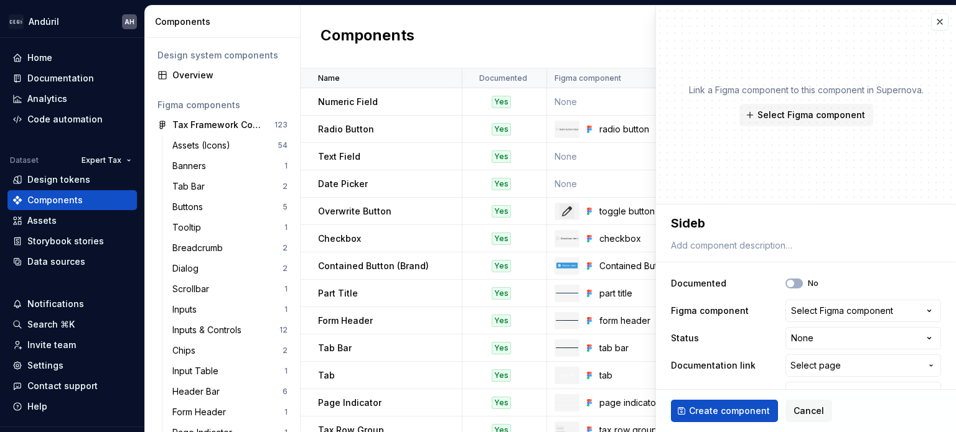
type textarea "Sideba"
type textarea "*"
type textarea "Sidebar"
type textarea "*"
type textarea "Sidebar"
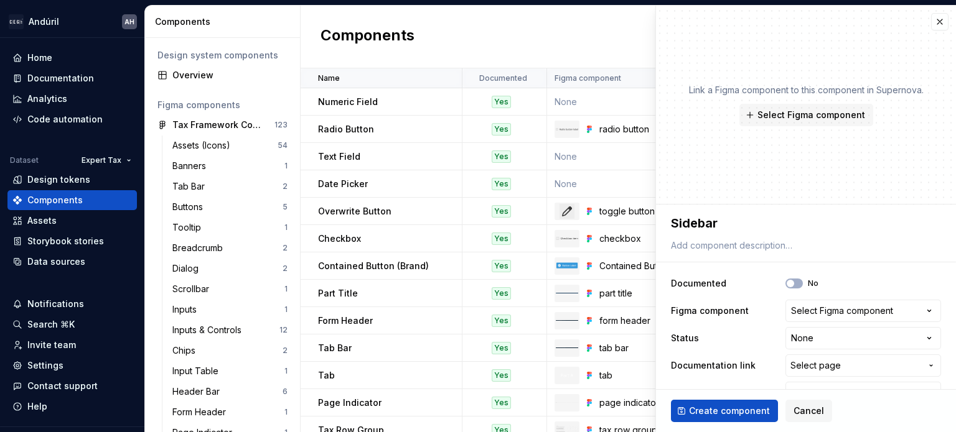
click at [828, 261] on div "**********" at bounding box center [806, 310] width 300 height 210
click at [825, 316] on div "Select Figma component" at bounding box center [842, 311] width 102 height 12
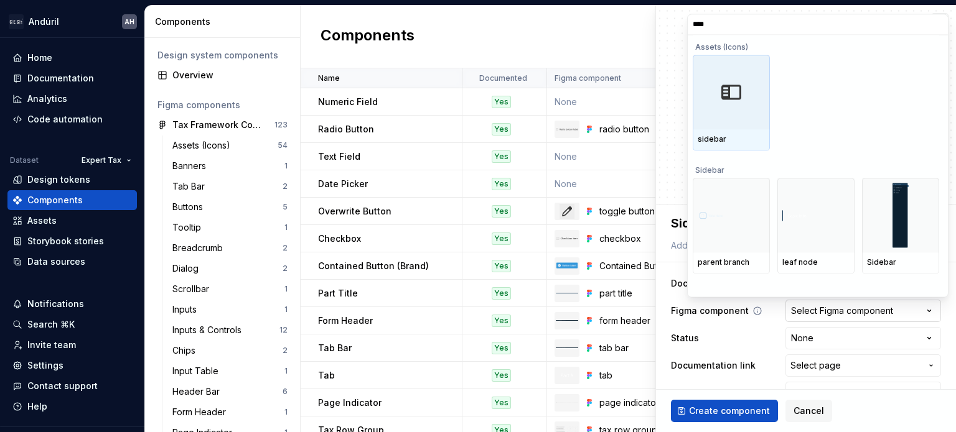
type input "*****"
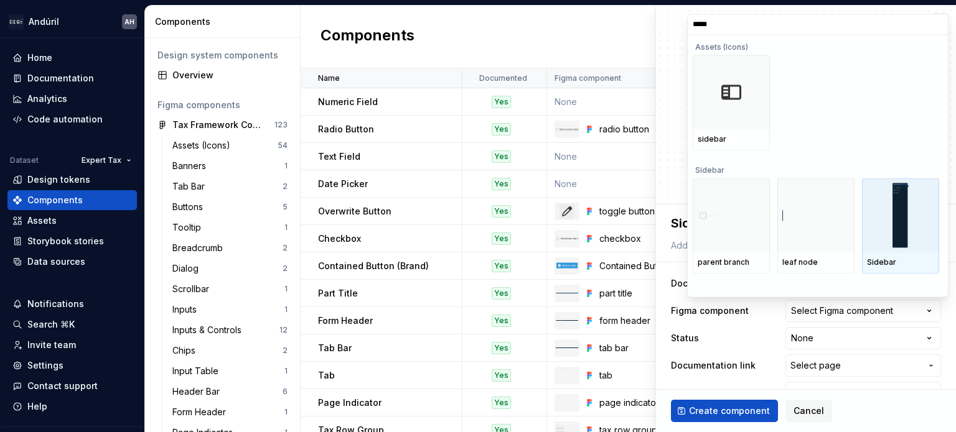
click at [898, 211] on img at bounding box center [900, 216] width 16 height 65
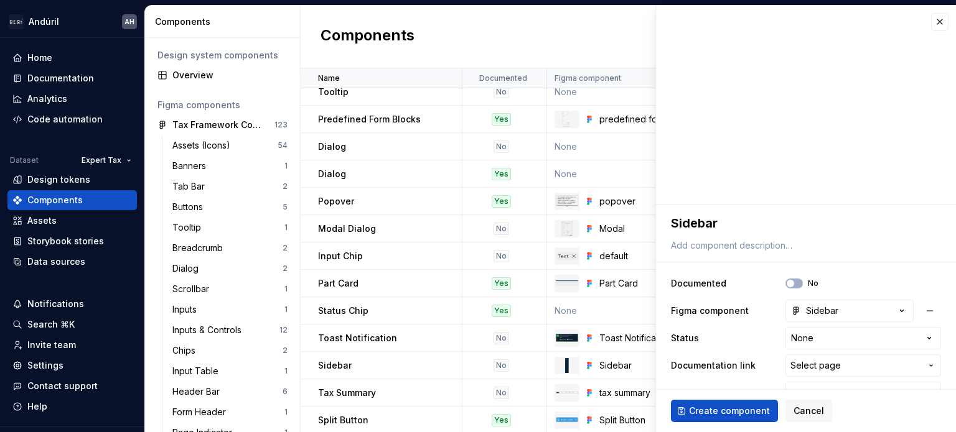
scroll to position [647, 0]
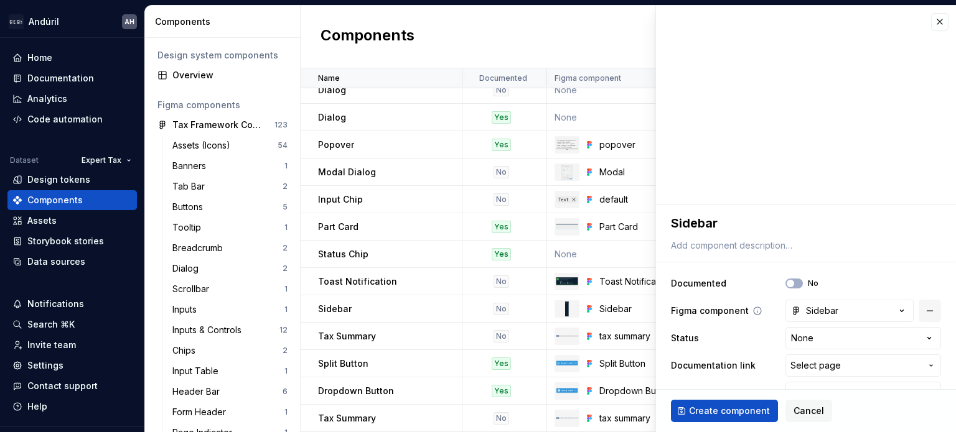
click at [920, 308] on button "button" at bounding box center [929, 311] width 22 height 22
type textarea "*"
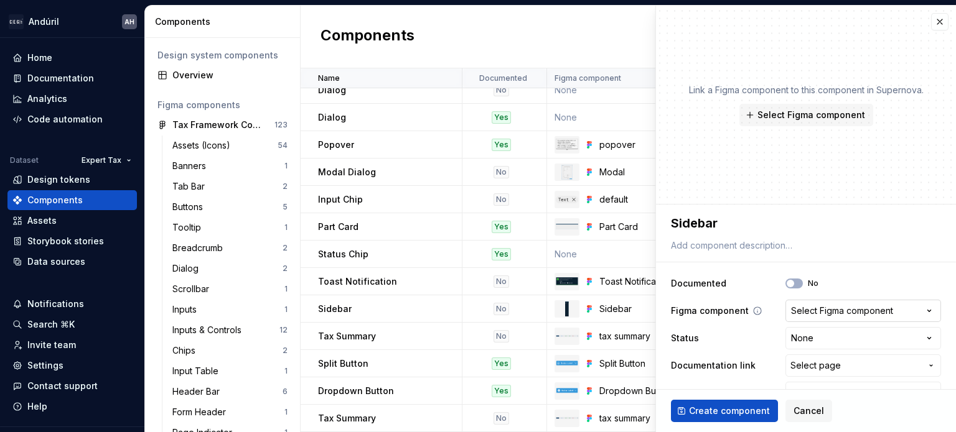
click at [844, 310] on div "Select Figma component" at bounding box center [842, 311] width 102 height 12
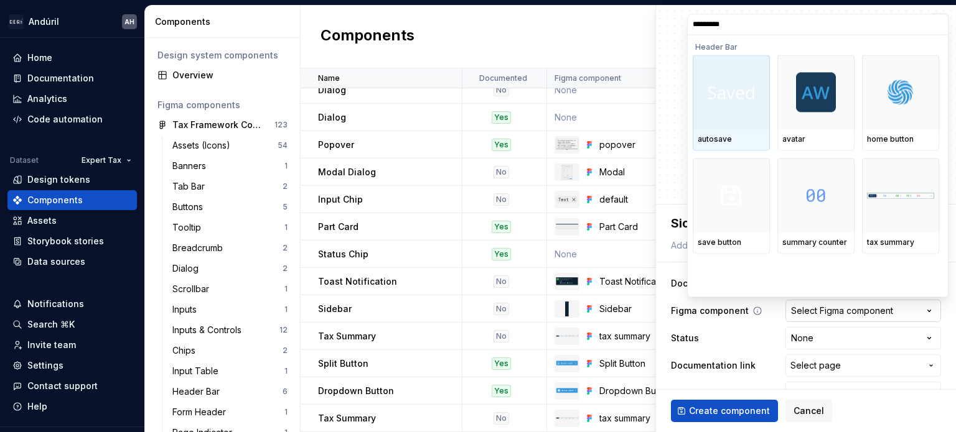
type input "**********"
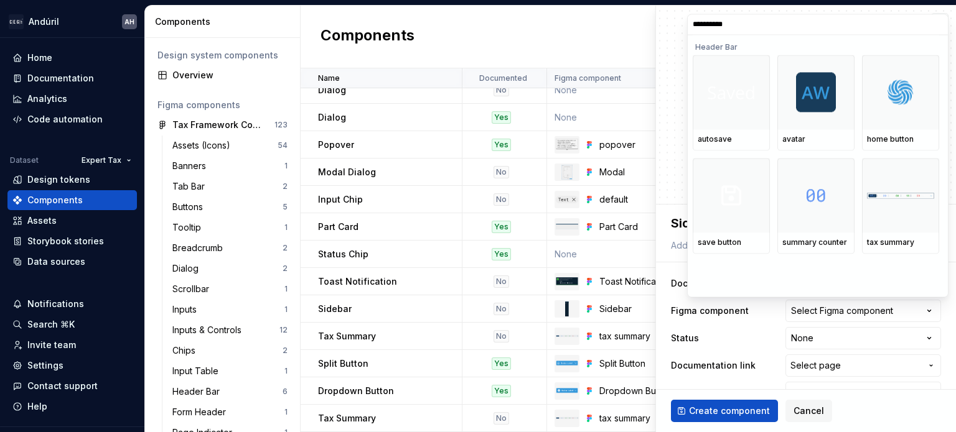
type textarea "*"
click at [703, 27] on input "**********" at bounding box center [817, 25] width 260 height 10
click at [703, 29] on input "**********" at bounding box center [817, 25] width 260 height 10
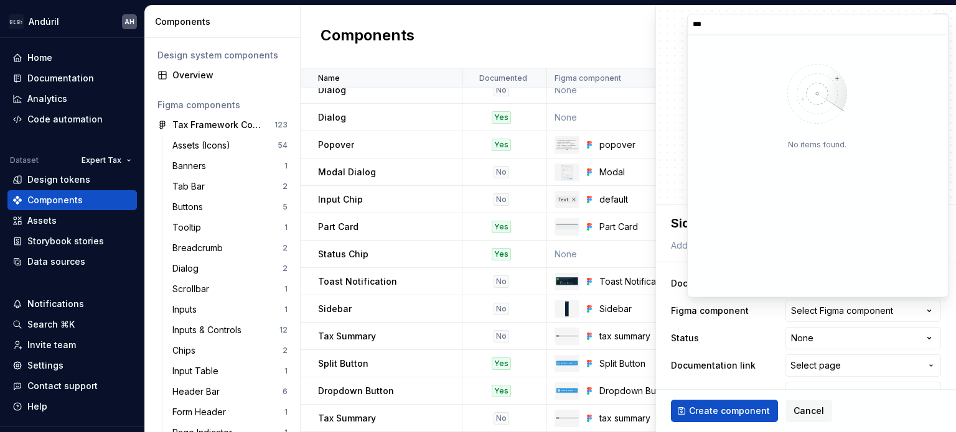
type input "***"
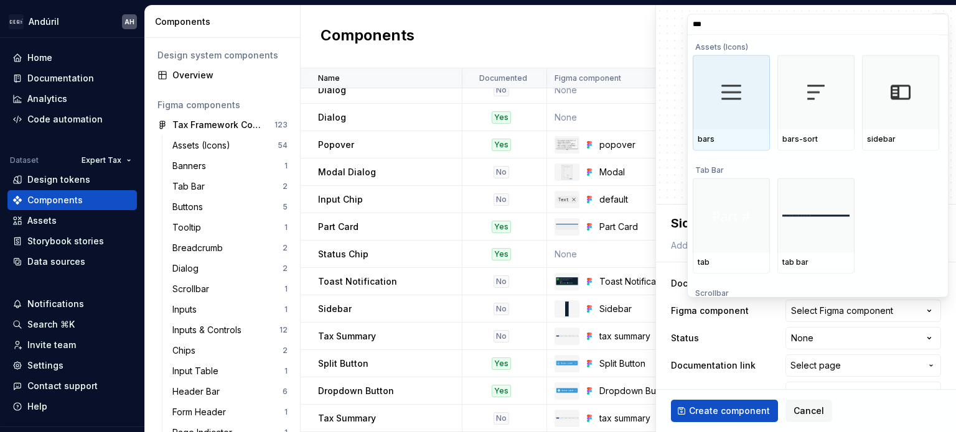
type textarea "*"
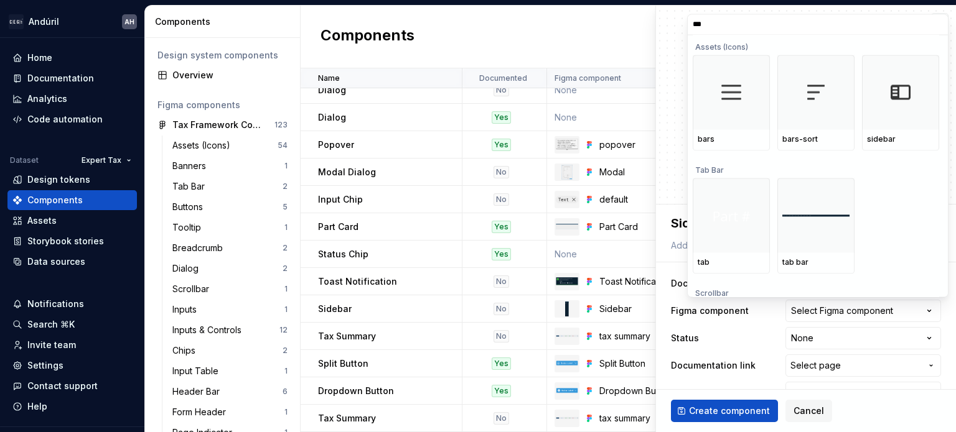
click at [715, 27] on input "***" at bounding box center [817, 25] width 260 height 10
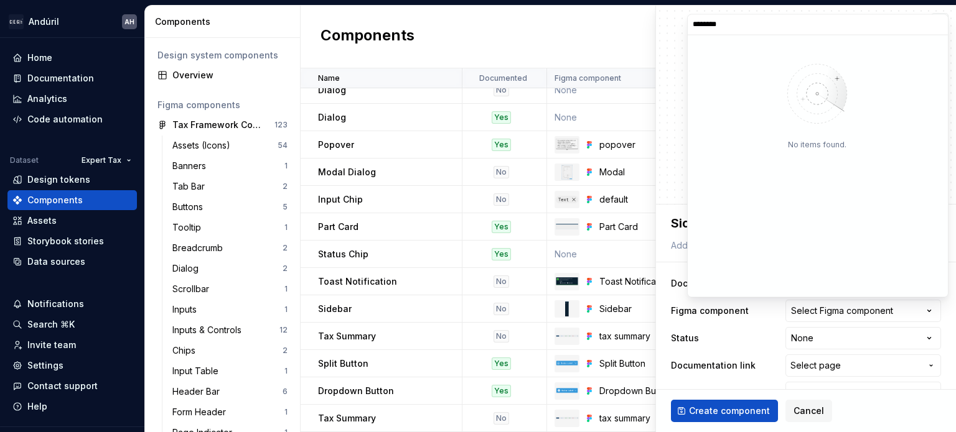
type input "********"
type textarea "*"
type input "**********"
type textarea "*"
